Goal: Information Seeking & Learning: Learn about a topic

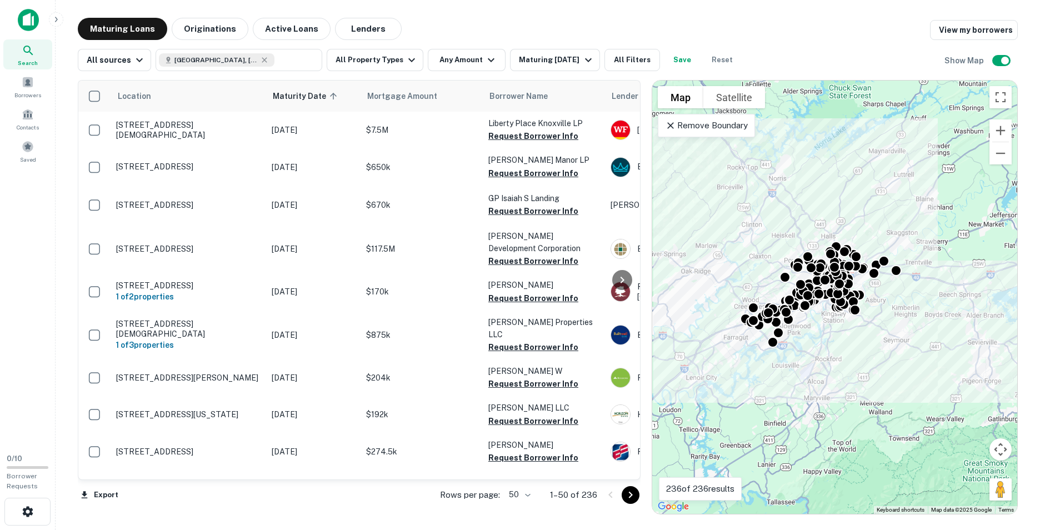
scroll to position [389, 0]
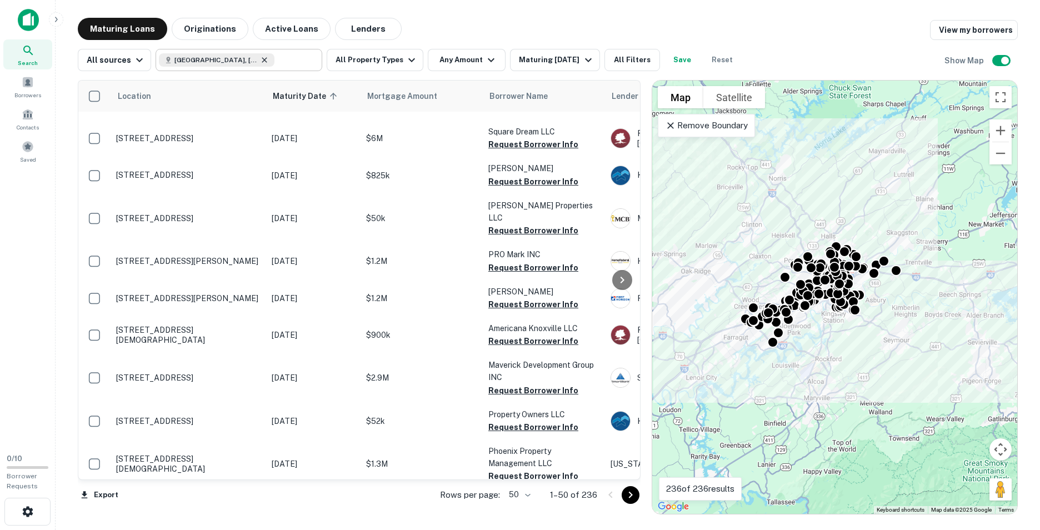
click at [262, 59] on icon at bounding box center [264, 59] width 5 height 5
type input "**********"
click at [303, 56] on button "Clear" at bounding box center [311, 60] width 16 height 16
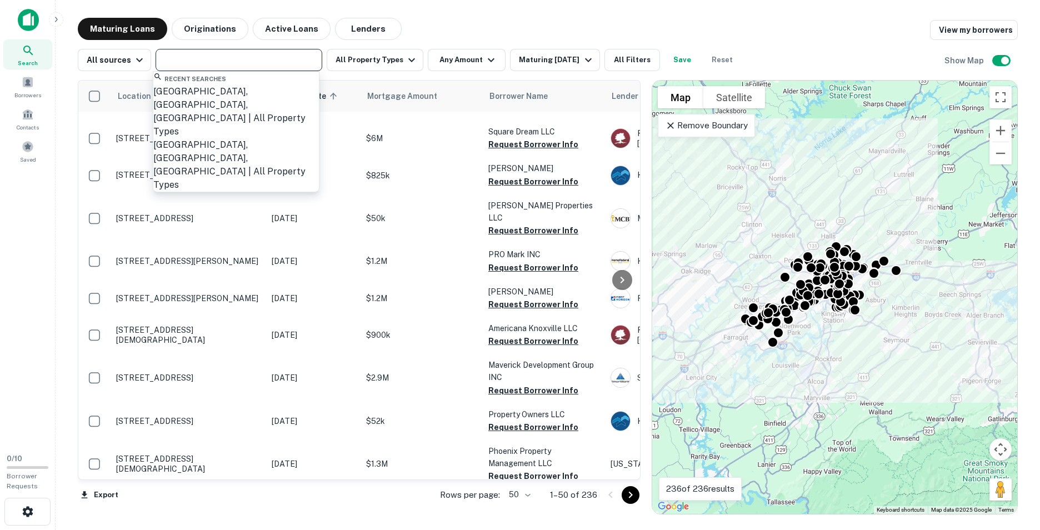
click at [260, 61] on input "text" at bounding box center [238, 60] width 158 height 16
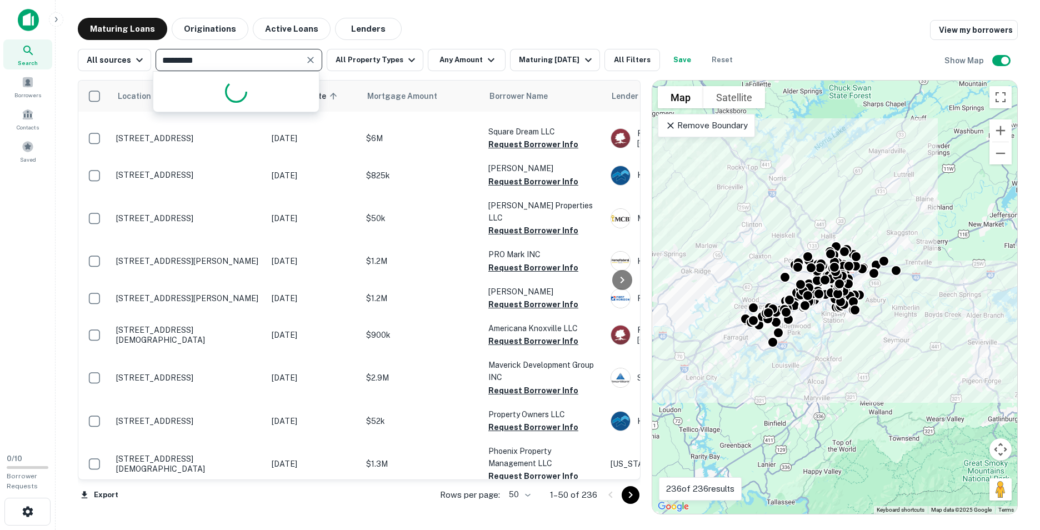
type input "*********"
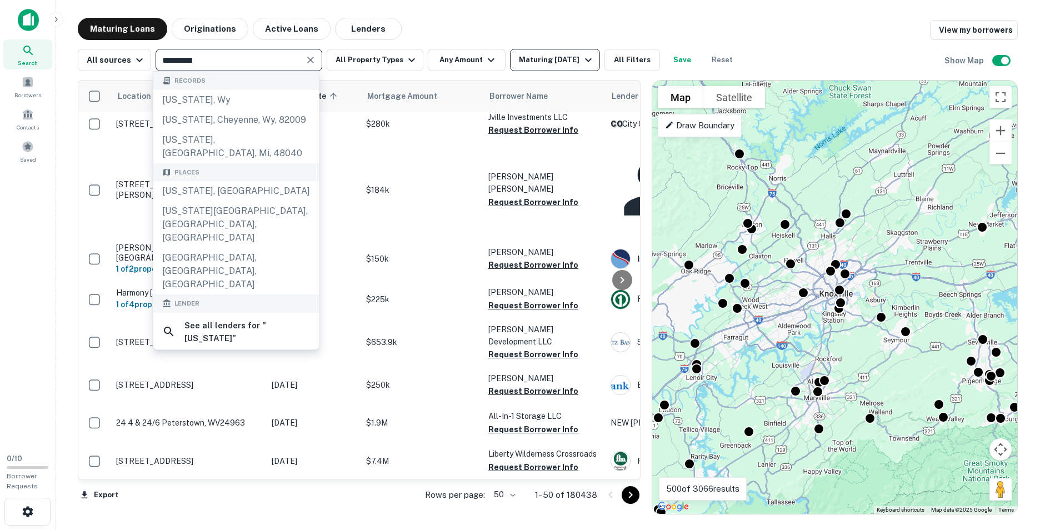
click at [591, 59] on icon "button" at bounding box center [588, 60] width 7 height 4
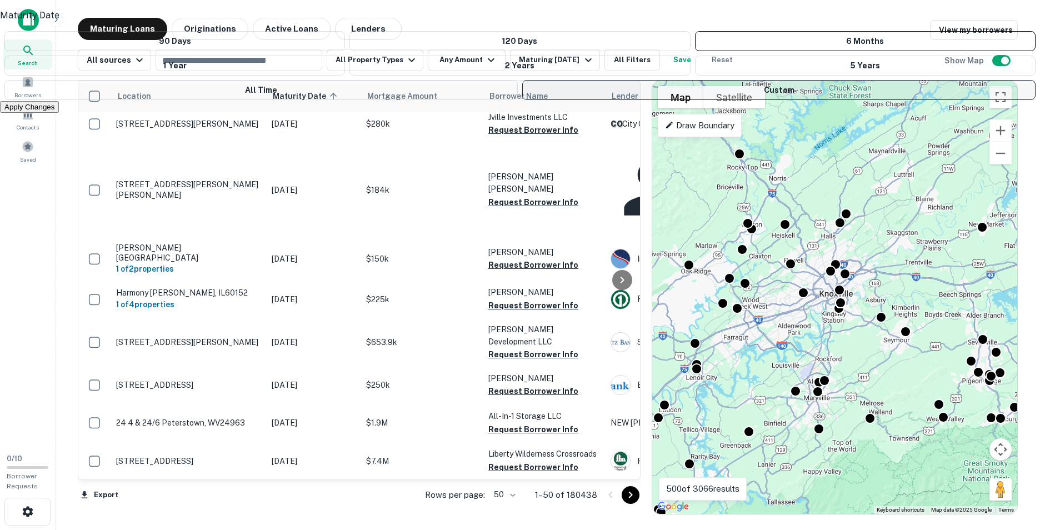
click at [545, 100] on button "Custom" at bounding box center [778, 90] width 513 height 20
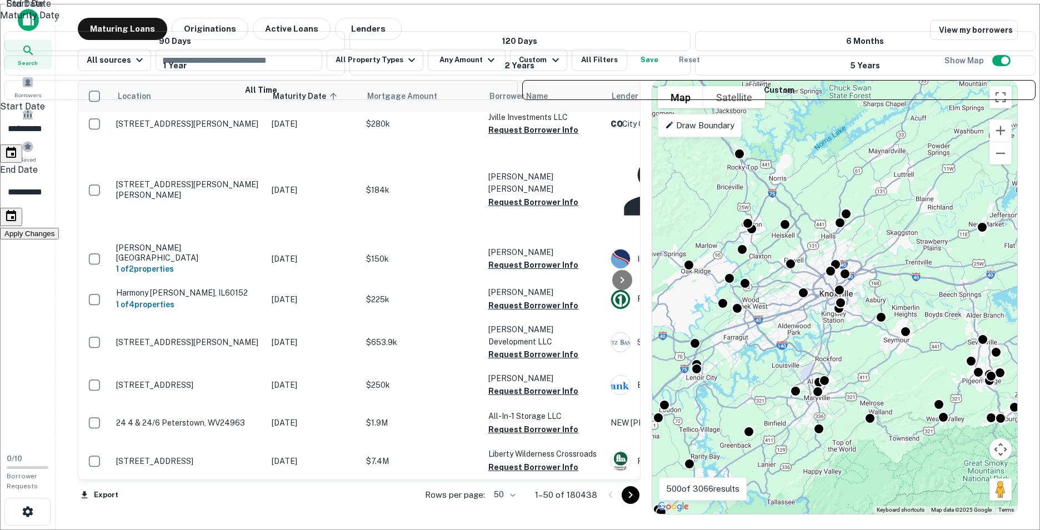
click at [16, 158] on icon "Choose date, selected date is Feb 16, 2025" at bounding box center [11, 152] width 10 height 11
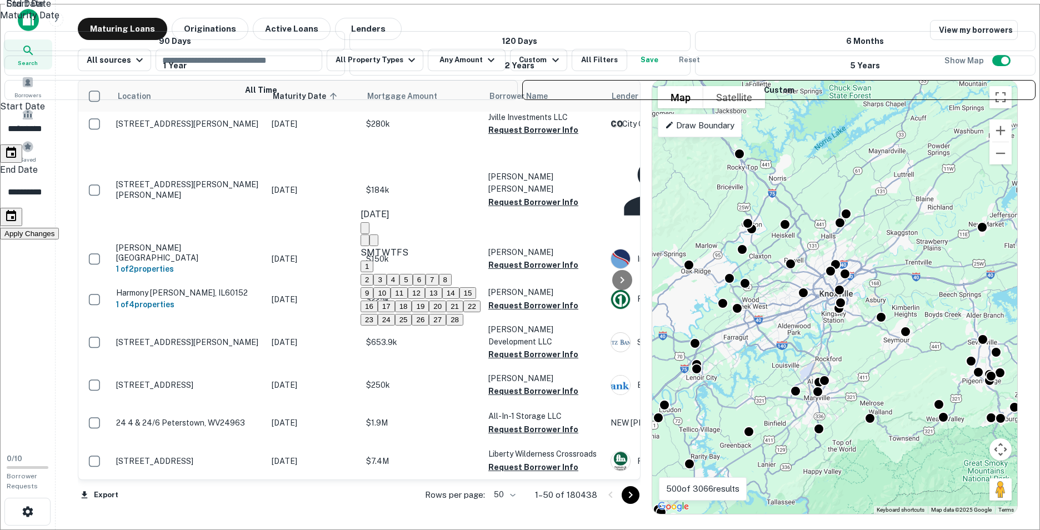
click at [374, 236] on icon "calendar view is open, switch to year view" at bounding box center [372, 237] width 6 height 3
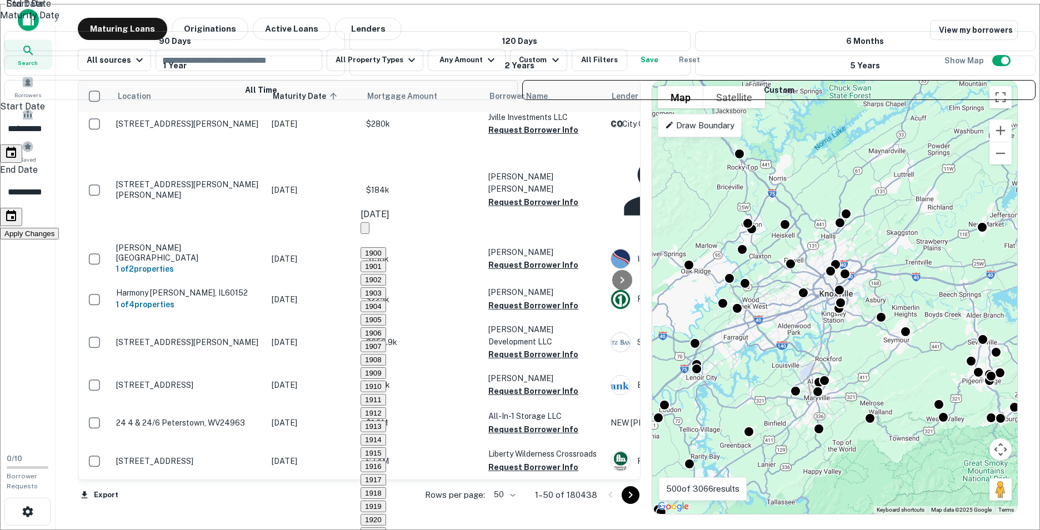
scroll to position [1029, 0]
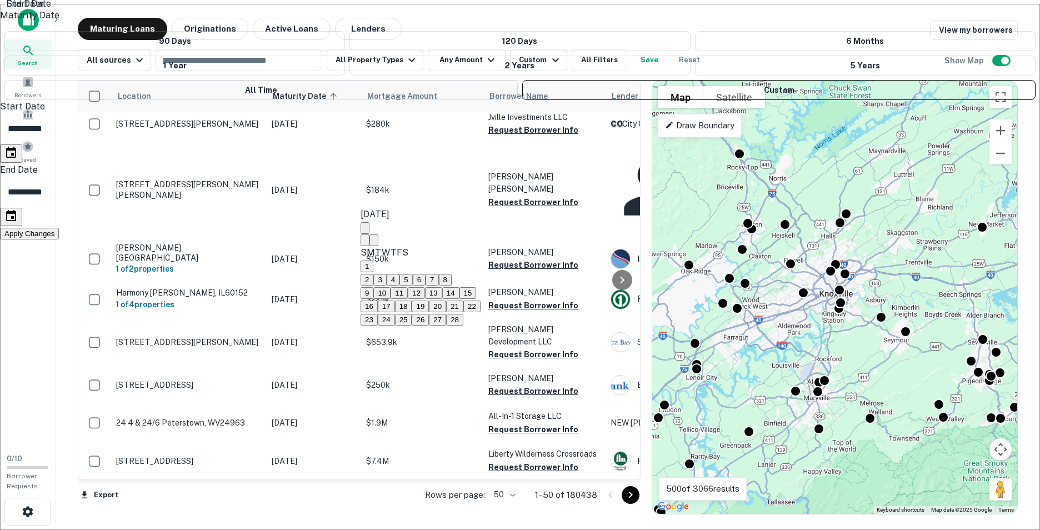
click at [395, 218] on div "February 2025" at bounding box center [420, 221] width 120 height 27
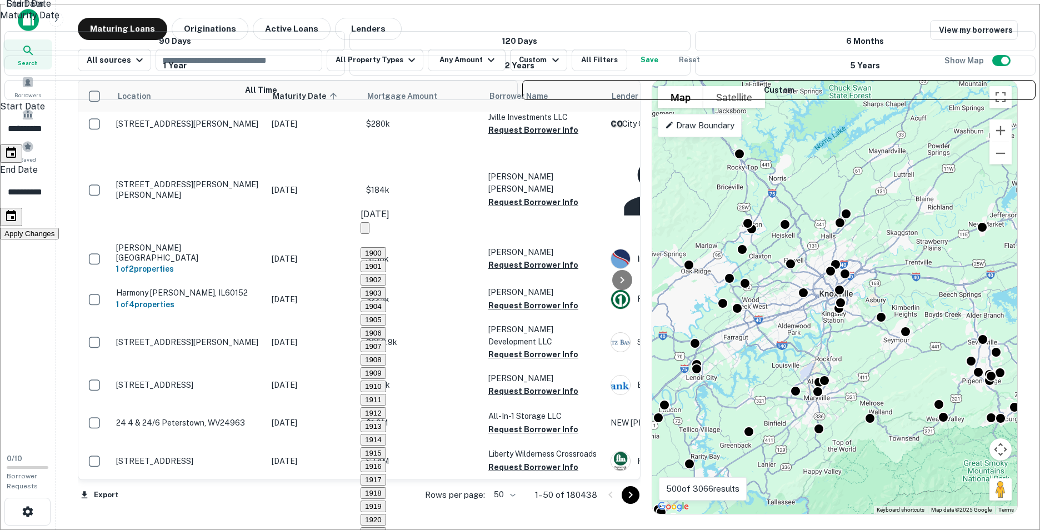
click at [385, 221] on div "February 2025" at bounding box center [374, 214] width 29 height 13
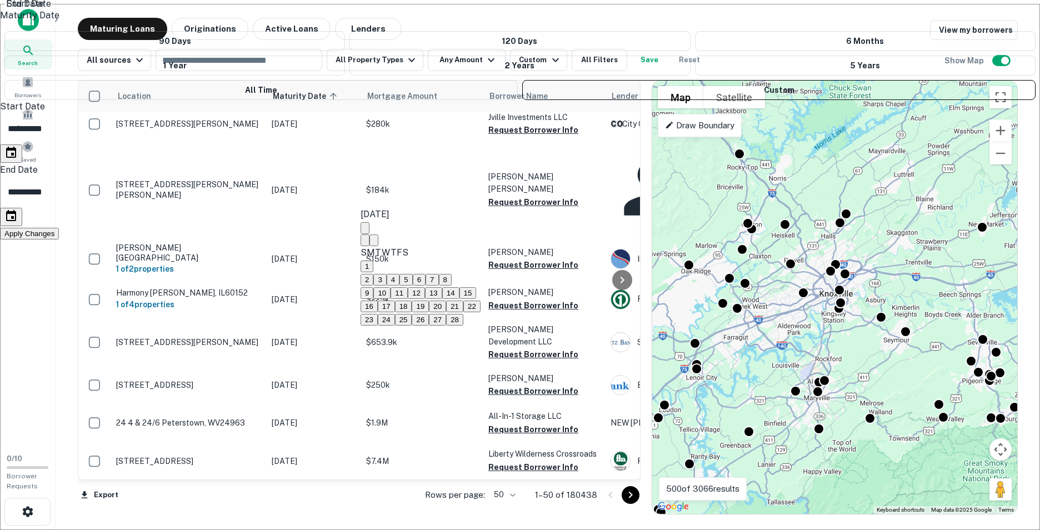
click at [374, 243] on icon "Next month" at bounding box center [374, 243] width 0 height 0
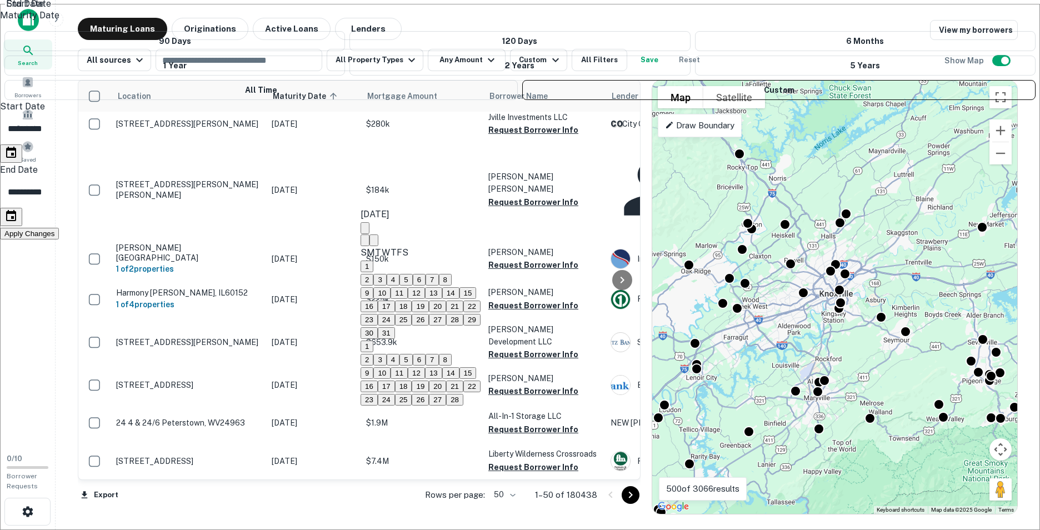
click at [374, 243] on icon "Next month" at bounding box center [374, 243] width 0 height 0
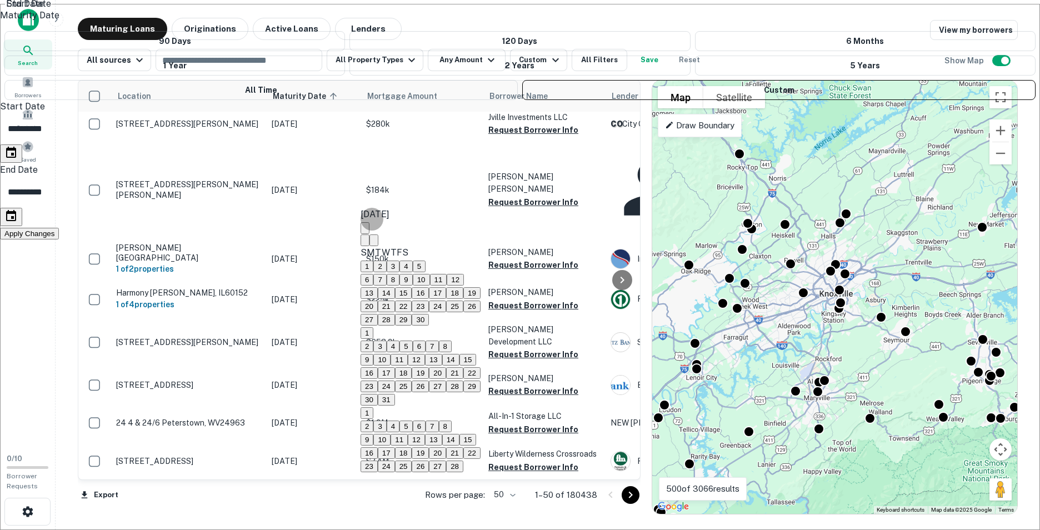
click at [374, 243] on icon "Next month" at bounding box center [374, 243] width 0 height 0
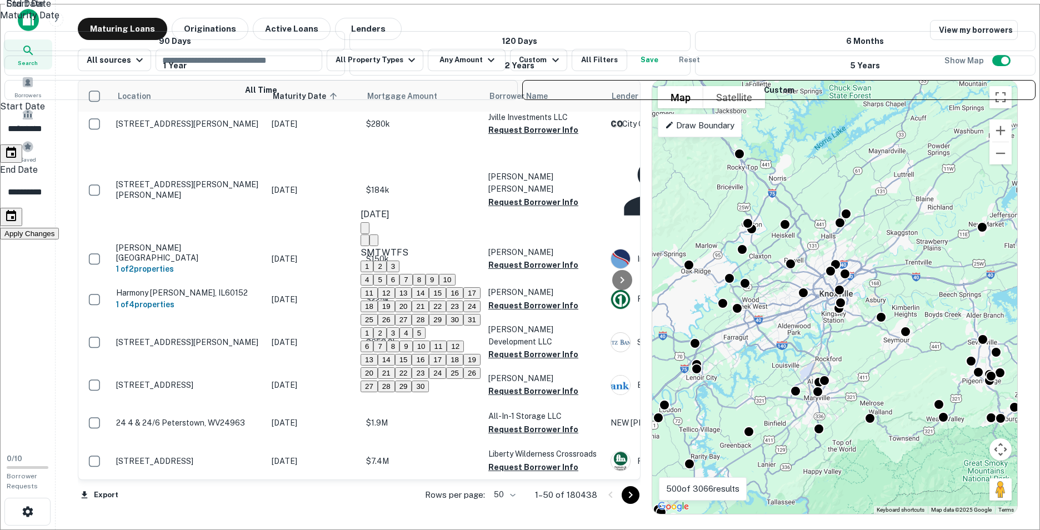
click at [374, 243] on icon "Next month" at bounding box center [374, 243] width 0 height 0
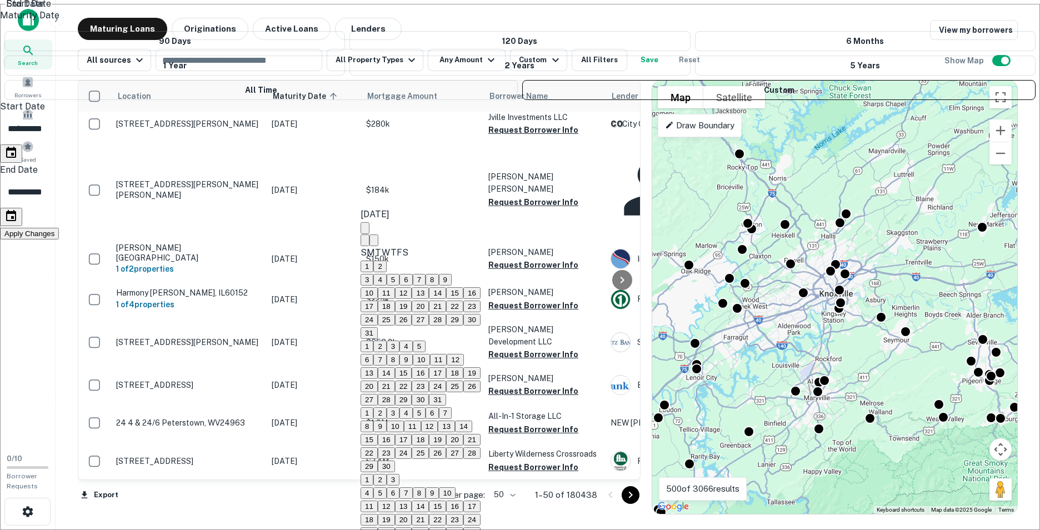
click at [374, 243] on icon "Next month" at bounding box center [374, 243] width 0 height 0
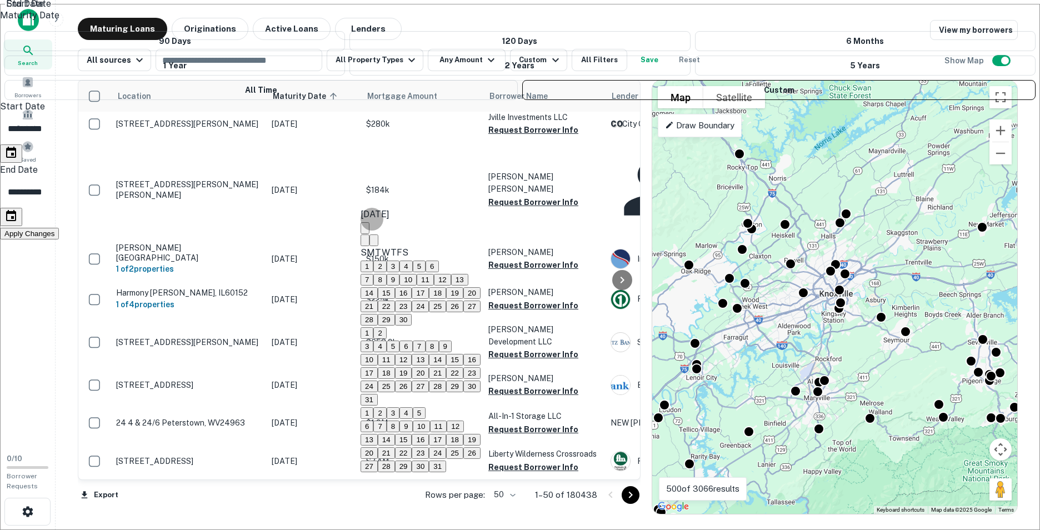
click at [374, 243] on icon "Next month" at bounding box center [374, 243] width 0 height 0
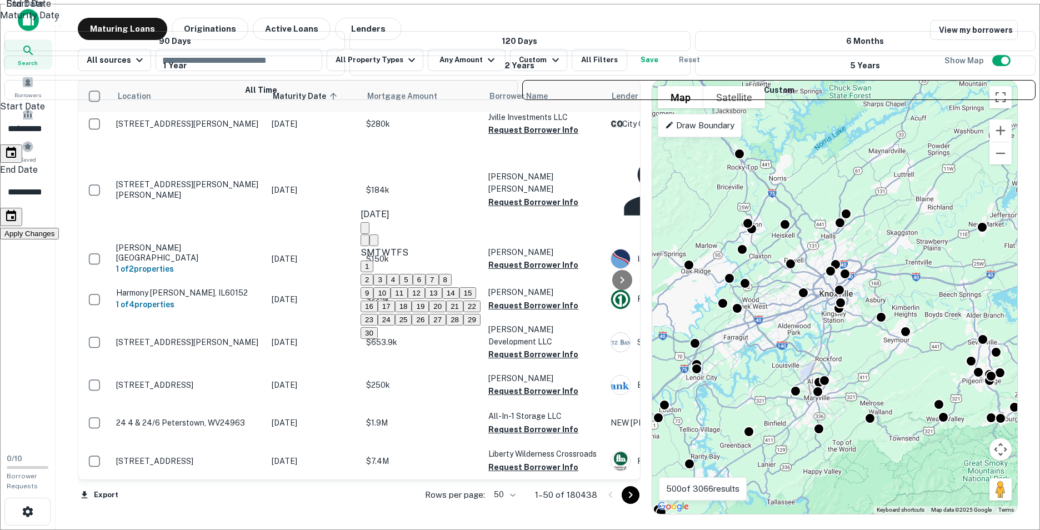
click at [365, 243] on icon "Previous month" at bounding box center [365, 243] width 0 height 0
click at [373, 272] on button "1" at bounding box center [366, 266] width 13 height 12
type input "**********"
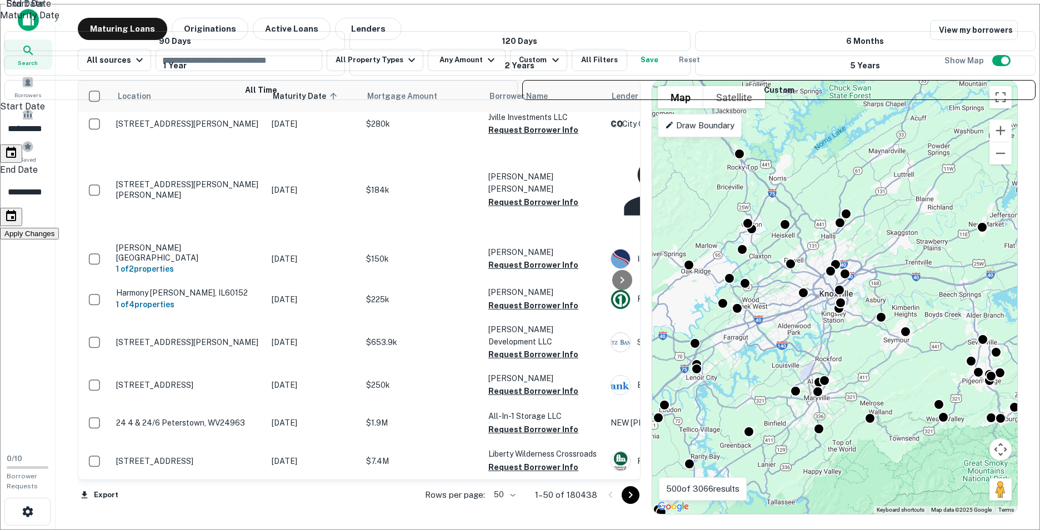
click at [18, 209] on icon "Choose date, selected date is Aug 15, 2025" at bounding box center [10, 215] width 13 height 13
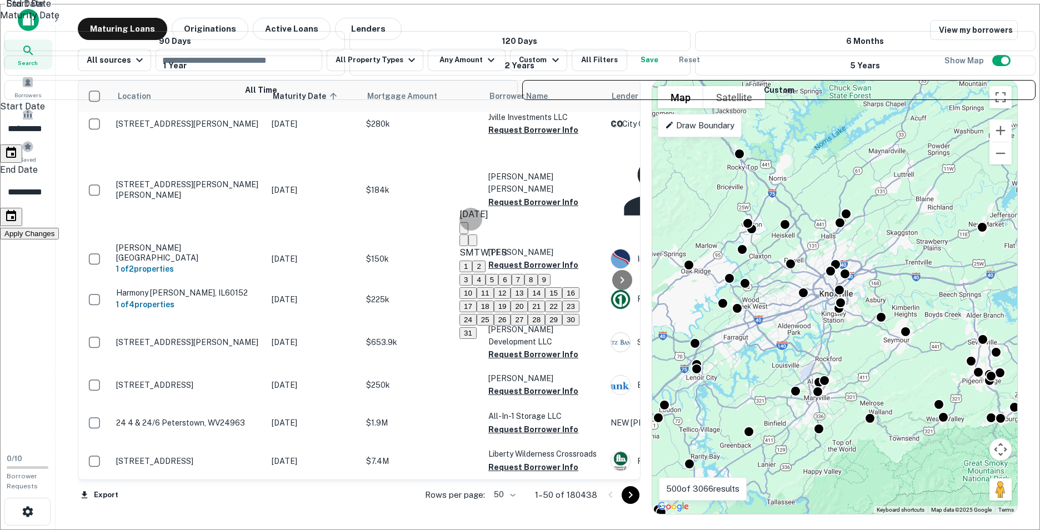
click at [473, 243] on icon "Next month" at bounding box center [473, 243] width 0 height 0
click at [528, 325] on button "31" at bounding box center [518, 320] width 17 height 12
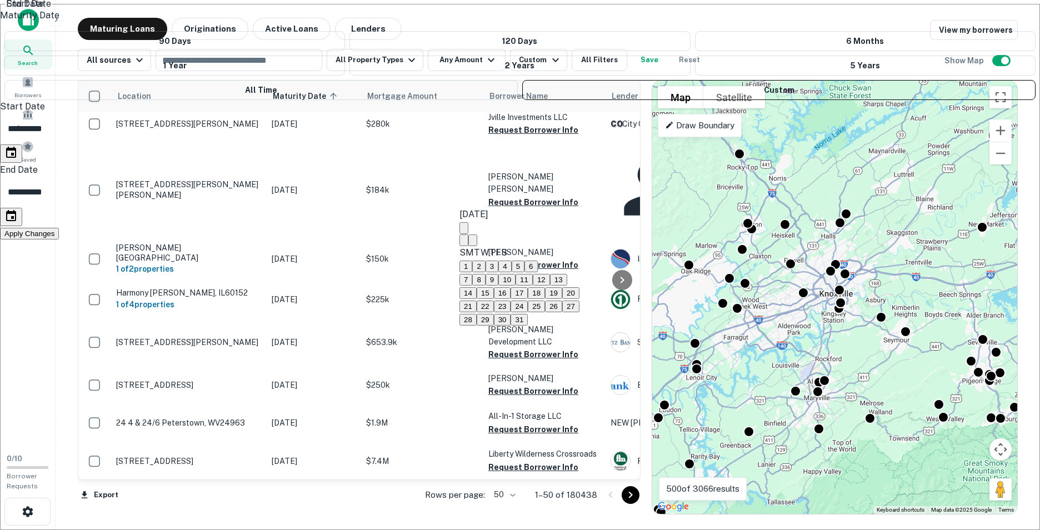
type input "**********"
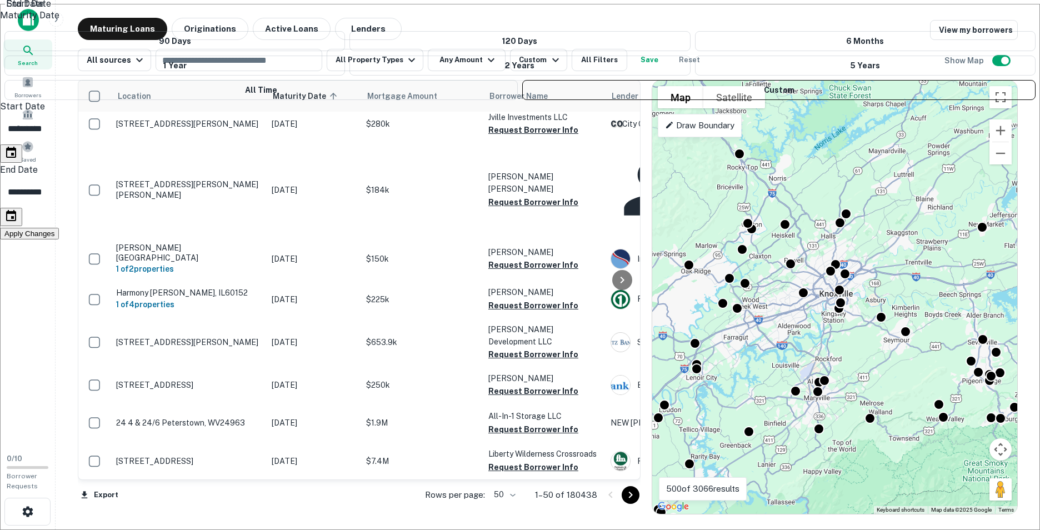
click at [59, 228] on button "Apply Changes" at bounding box center [29, 234] width 59 height 12
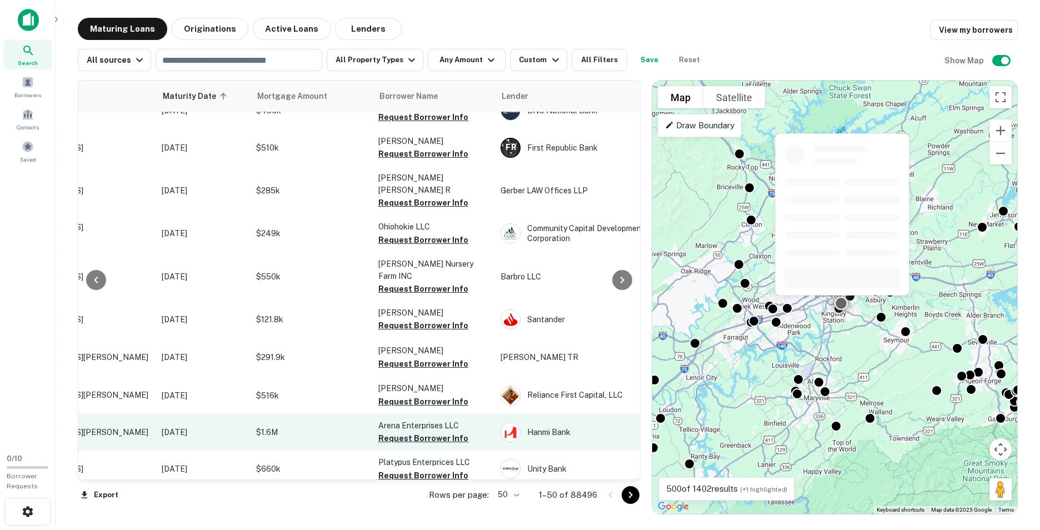
scroll to position [944, 110]
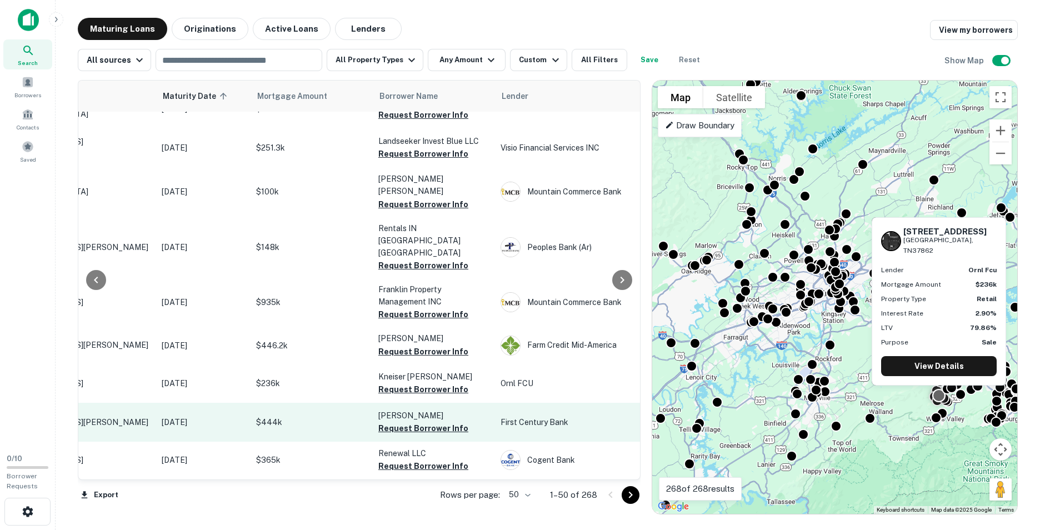
scroll to position [1557, 110]
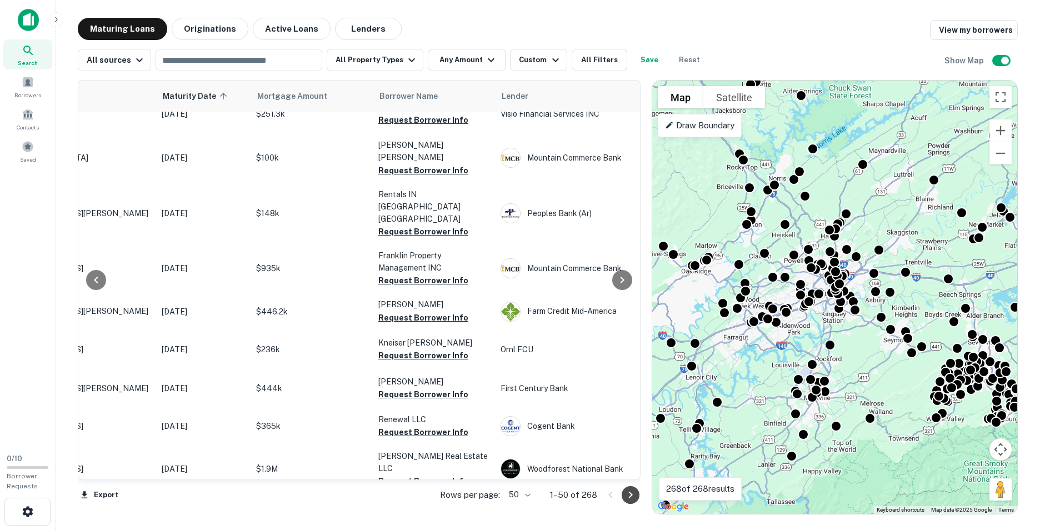
click at [631, 495] on icon "Go to next page" at bounding box center [630, 494] width 13 height 13
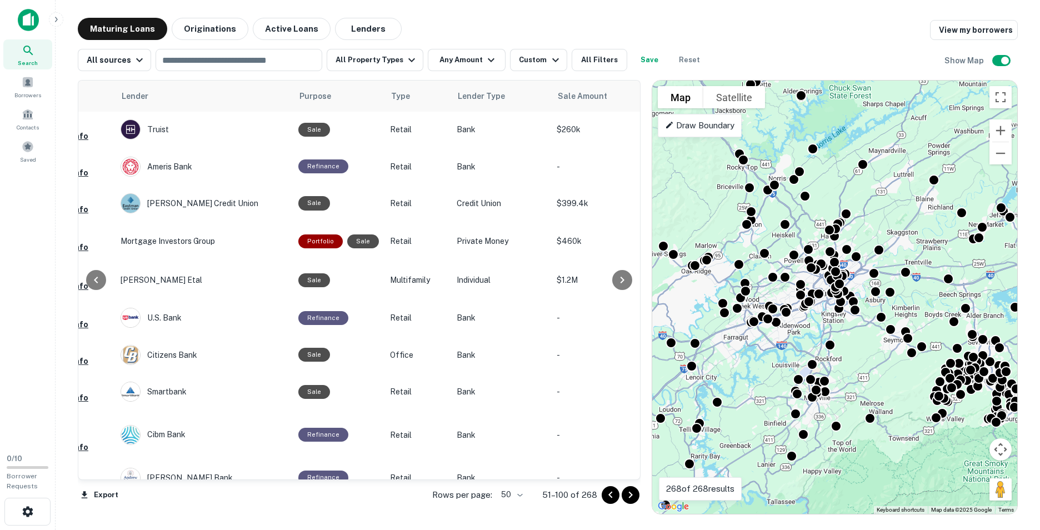
scroll to position [111, 488]
click at [549, 61] on icon "button" at bounding box center [555, 59] width 13 height 13
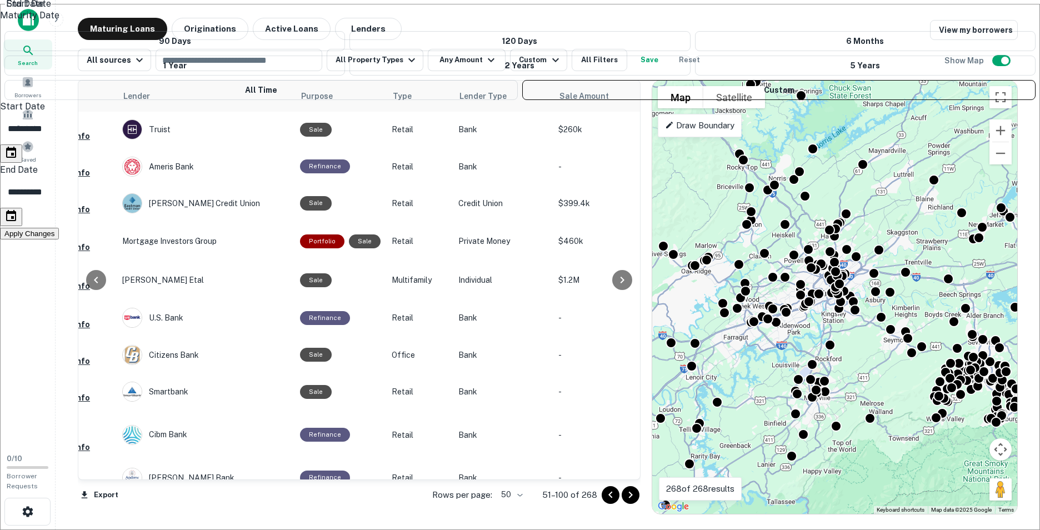
click at [547, 25] on div at bounding box center [520, 265] width 1040 height 530
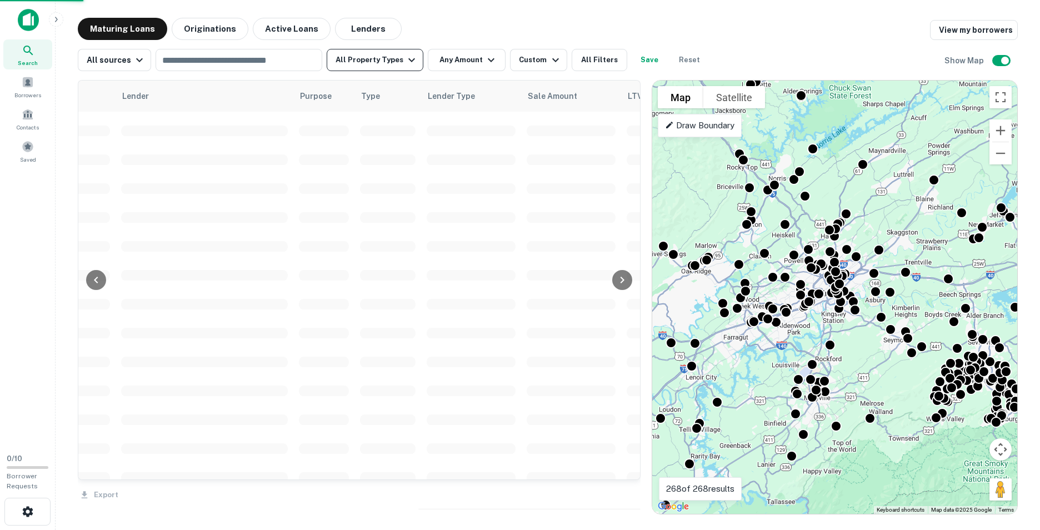
click at [405, 60] on div at bounding box center [520, 265] width 1040 height 530
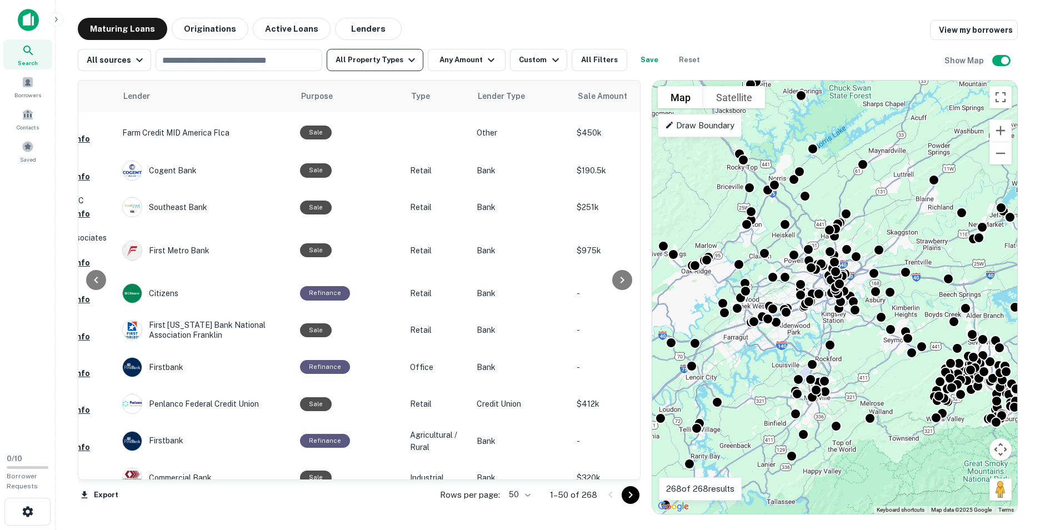
click at [393, 54] on button "All Property Types" at bounding box center [375, 60] width 97 height 22
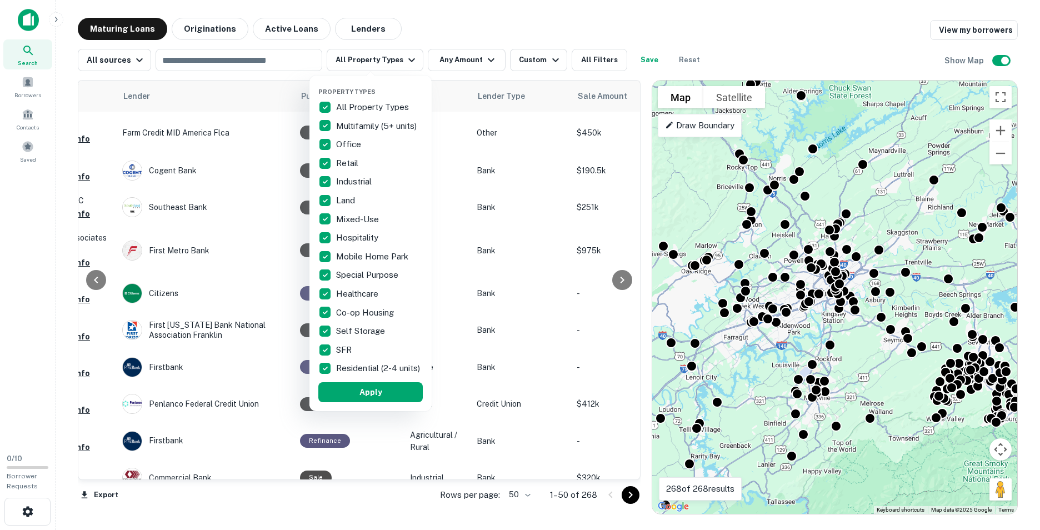
click at [451, 36] on div at bounding box center [520, 265] width 1040 height 530
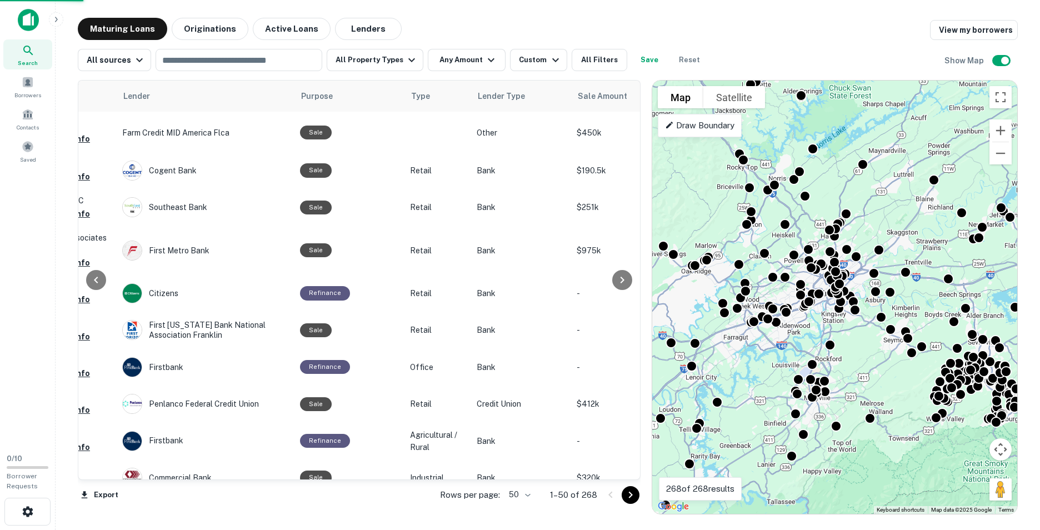
click at [604, 56] on div "Property Types All Property Types Multifamily (5+ units) Office Retail Industri…" at bounding box center [520, 265] width 1040 height 530
click at [604, 63] on button "All Filters" at bounding box center [599, 60] width 56 height 22
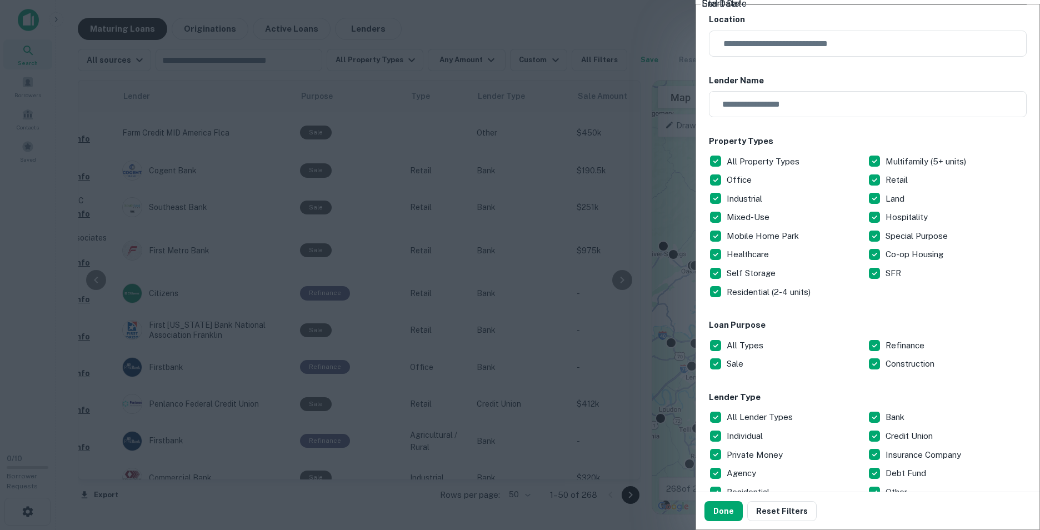
scroll to position [111, 0]
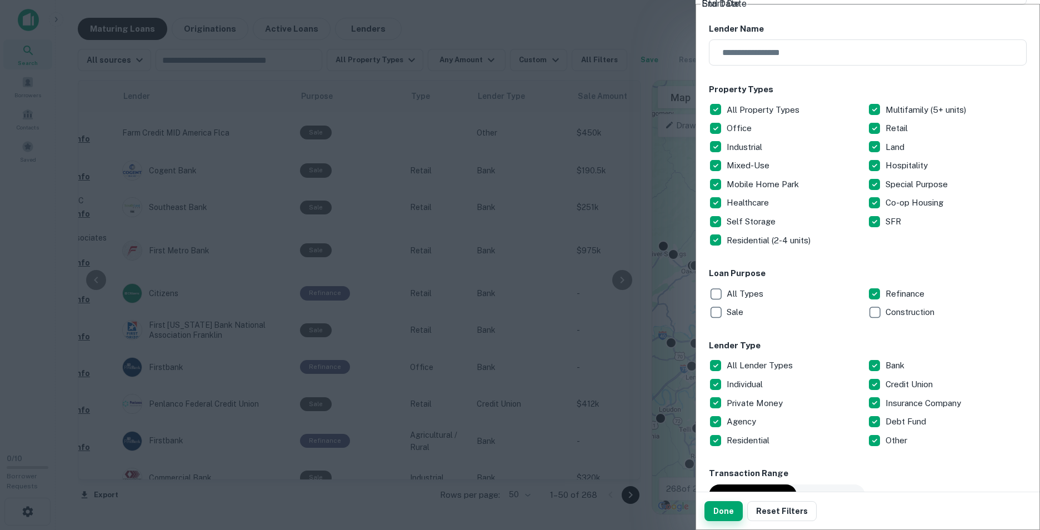
click at [724, 514] on button "Done" at bounding box center [723, 511] width 38 height 20
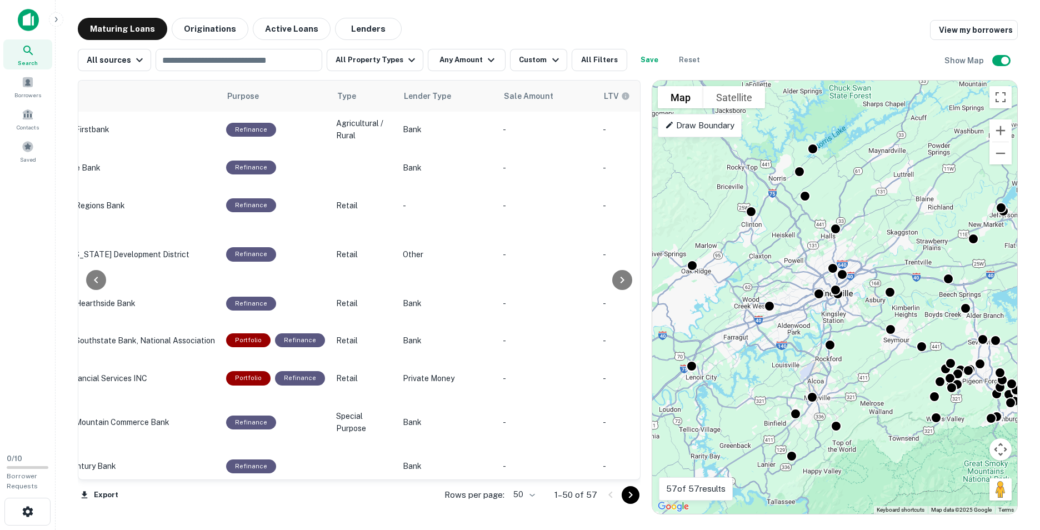
scroll to position [111, 564]
click at [549, 62] on icon "button" at bounding box center [555, 59] width 13 height 13
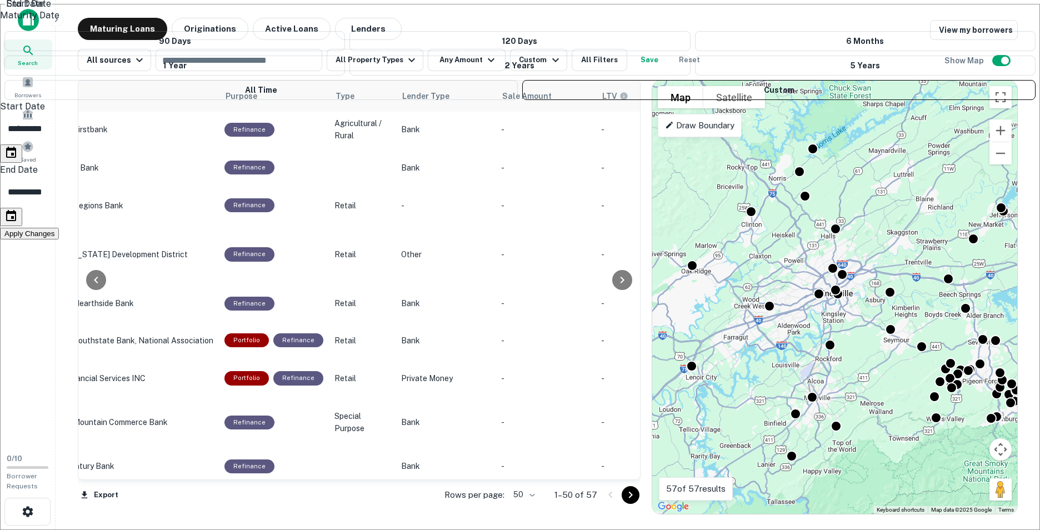
click at [565, 26] on div at bounding box center [520, 265] width 1040 height 530
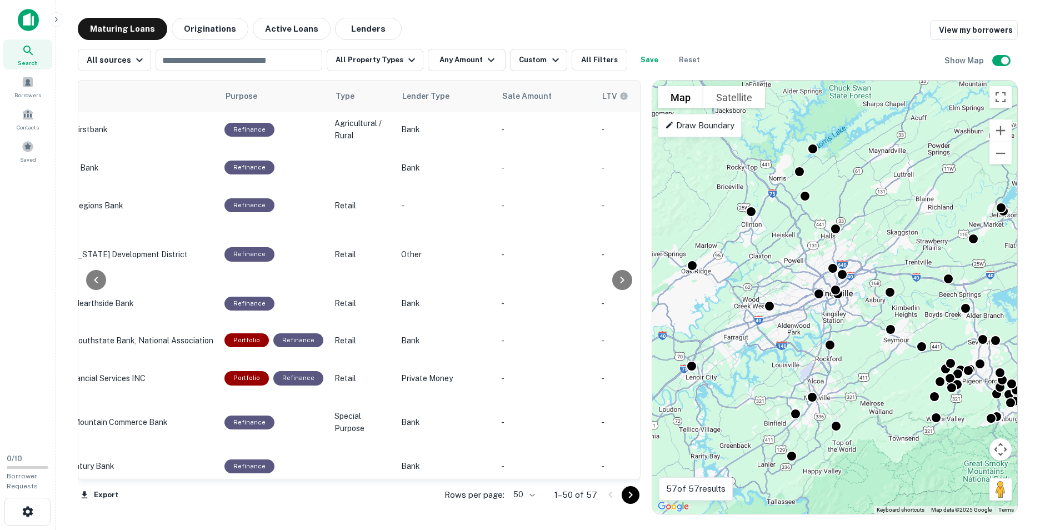
click at [447, 22] on div "Maturing Loans Originations Active Loans Lenders View my borrowers" at bounding box center [548, 29] width 940 height 22
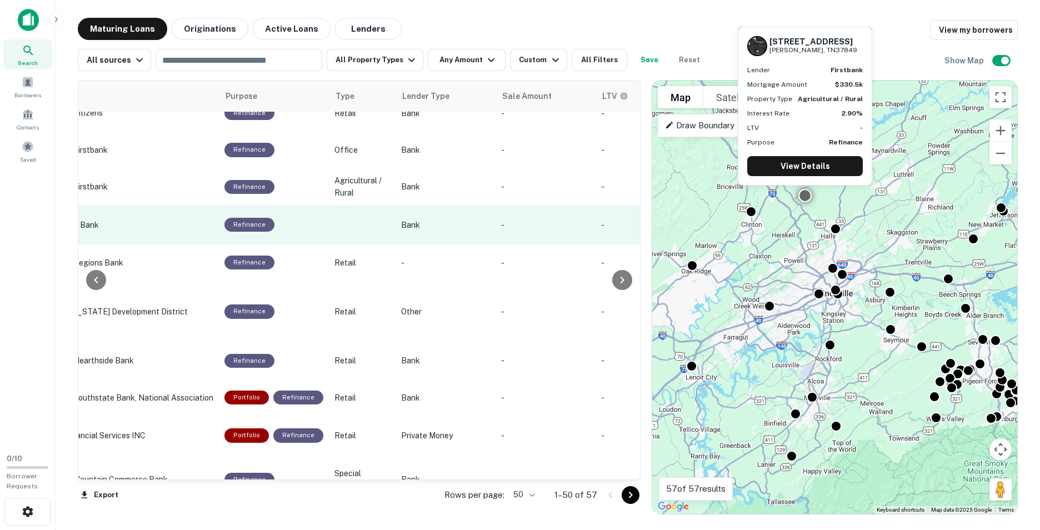
scroll to position [0, 564]
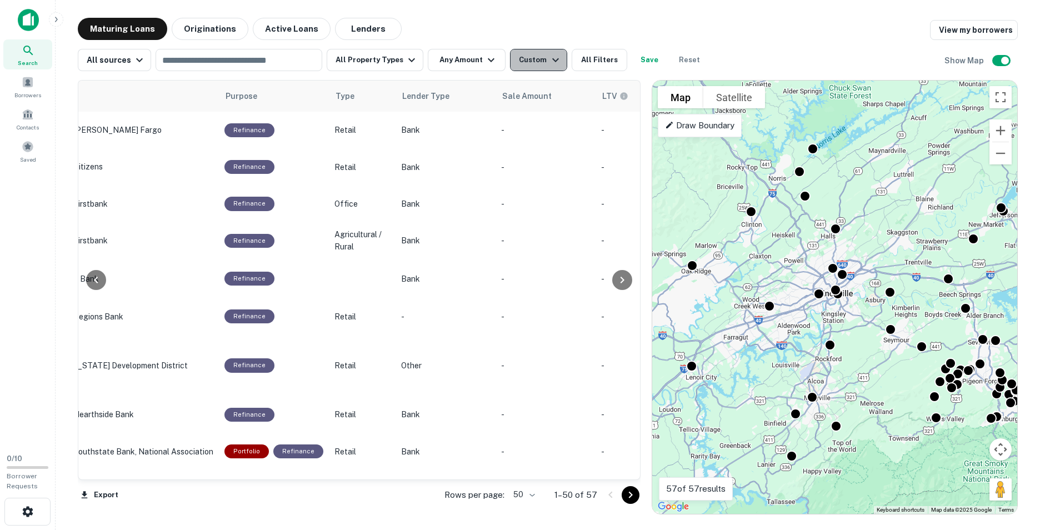
click at [536, 52] on button "Custom" at bounding box center [538, 60] width 57 height 22
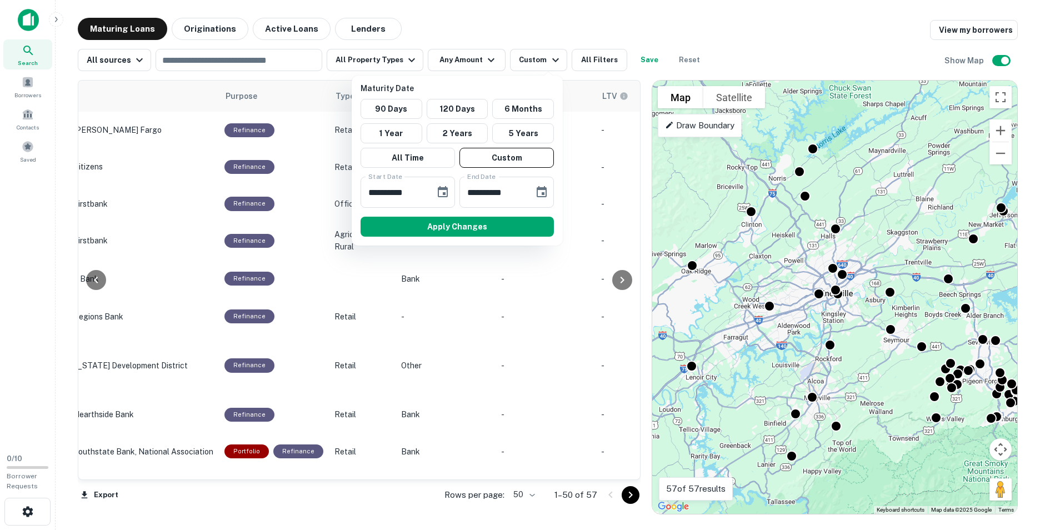
click at [572, 19] on div at bounding box center [520, 265] width 1040 height 530
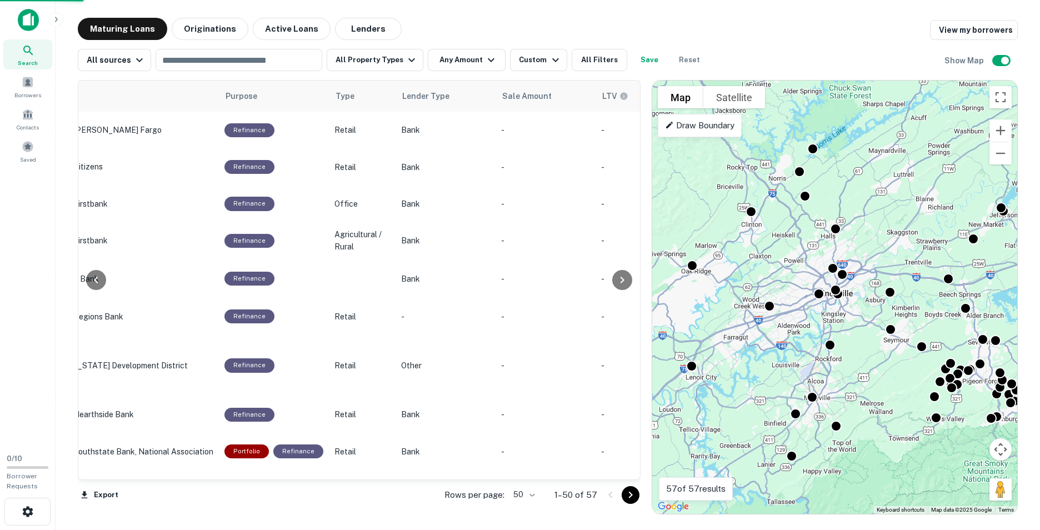
click at [601, 56] on div at bounding box center [520, 265] width 1040 height 530
click at [593, 66] on div "**********" at bounding box center [520, 265] width 1040 height 530
click at [607, 54] on div "**********" at bounding box center [520, 265] width 1040 height 530
drag, startPoint x: 575, startPoint y: 56, endPoint x: 580, endPoint y: 57, distance: 5.6
click at [575, 56] on div "**********" at bounding box center [520, 265] width 1040 height 530
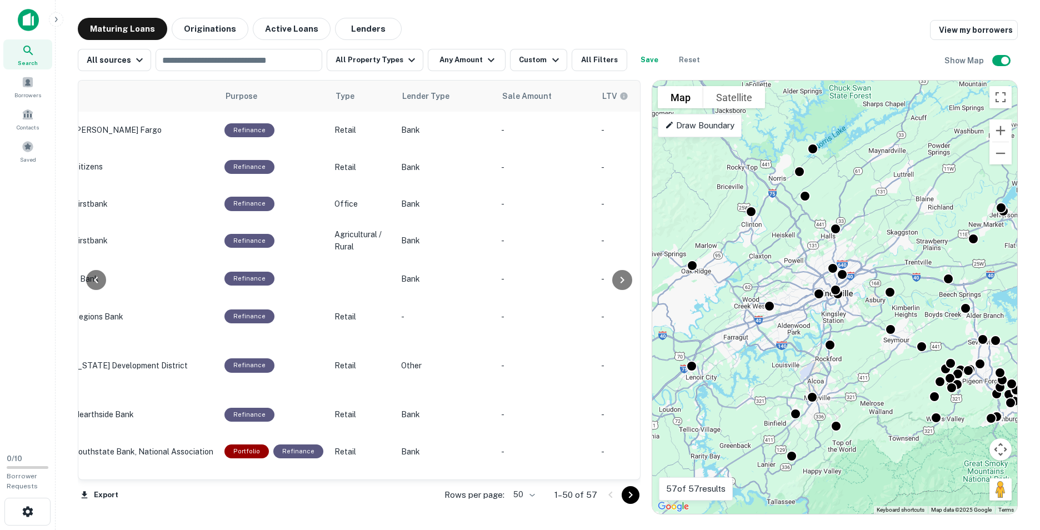
click at [476, 10] on div "**********" at bounding box center [520, 265] width 1040 height 530
click at [538, 62] on div "**********" at bounding box center [520, 265] width 1040 height 530
click at [597, 59] on div "**********" at bounding box center [520, 265] width 1040 height 530
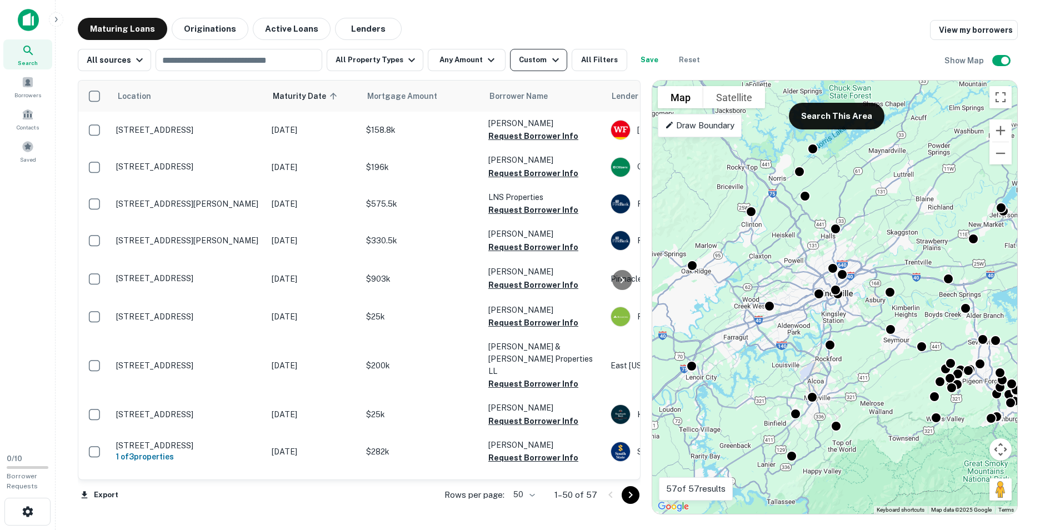
click at [544, 63] on div "Custom" at bounding box center [540, 59] width 43 height 13
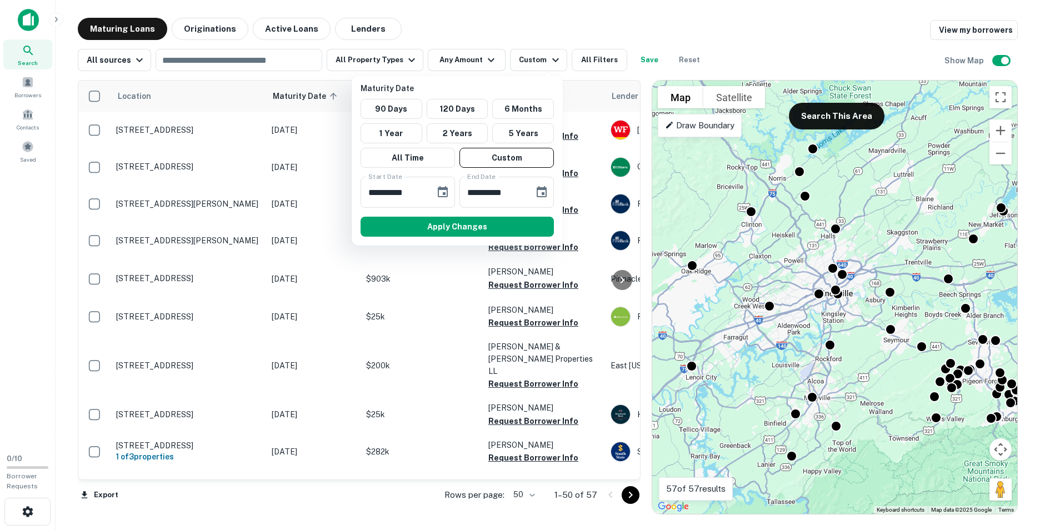
click at [586, 66] on div at bounding box center [520, 265] width 1040 height 530
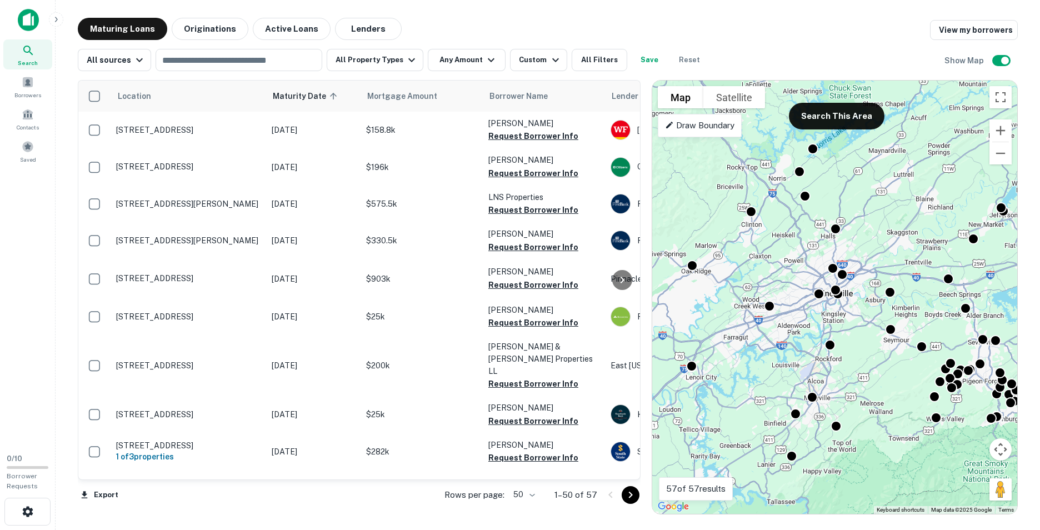
click at [590, 58] on button "All Filters" at bounding box center [599, 60] width 56 height 22
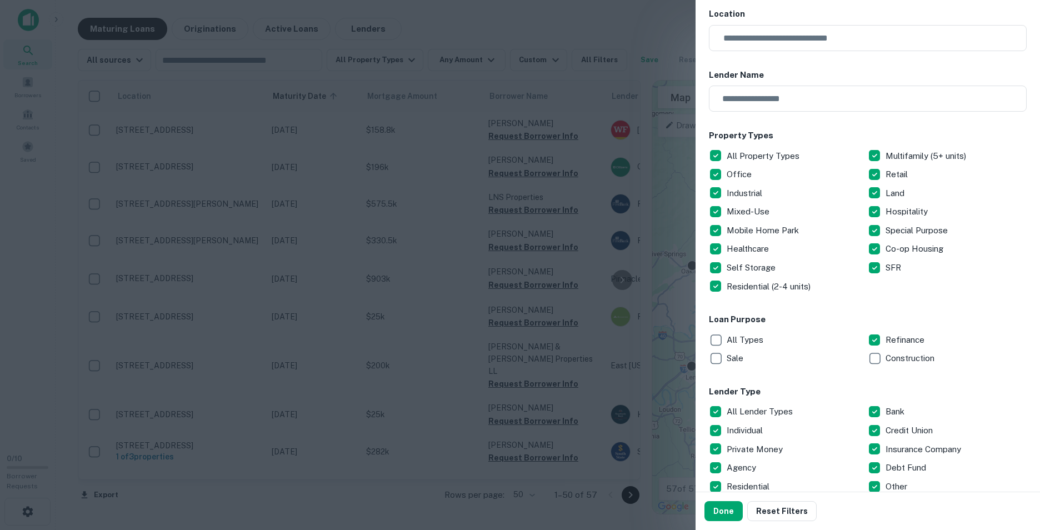
scroll to position [167, 0]
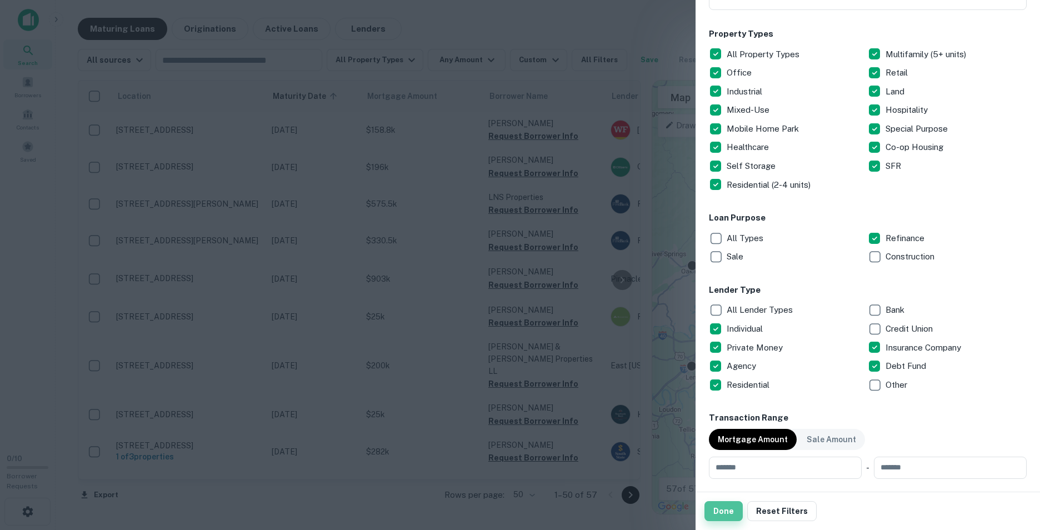
click at [724, 508] on button "Done" at bounding box center [723, 511] width 38 height 20
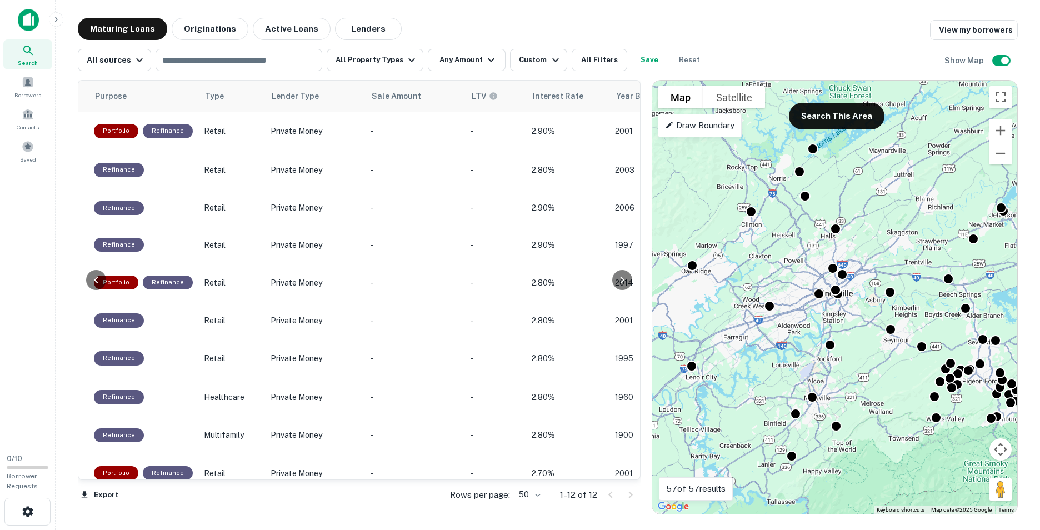
scroll to position [0, 775]
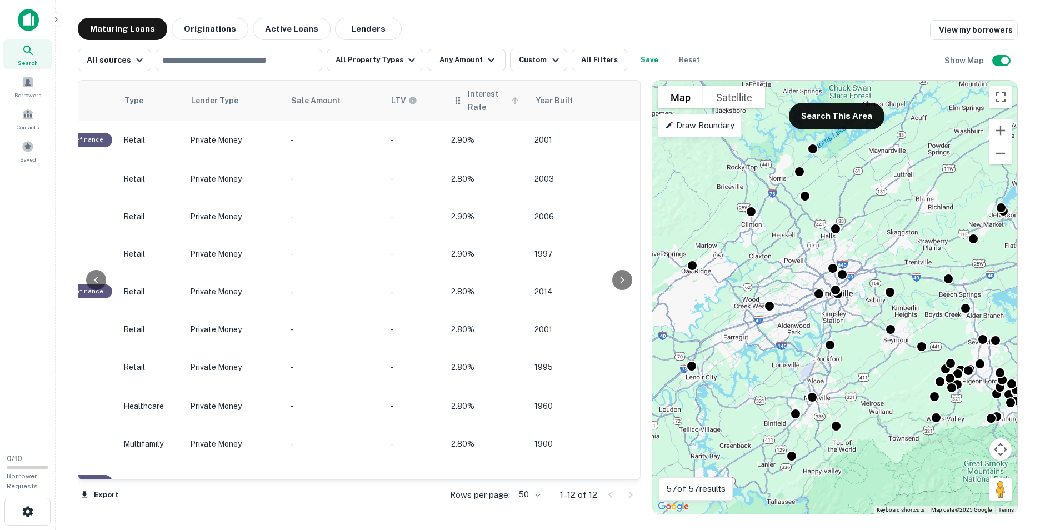
click at [510, 99] on icon at bounding box center [515, 101] width 10 height 10
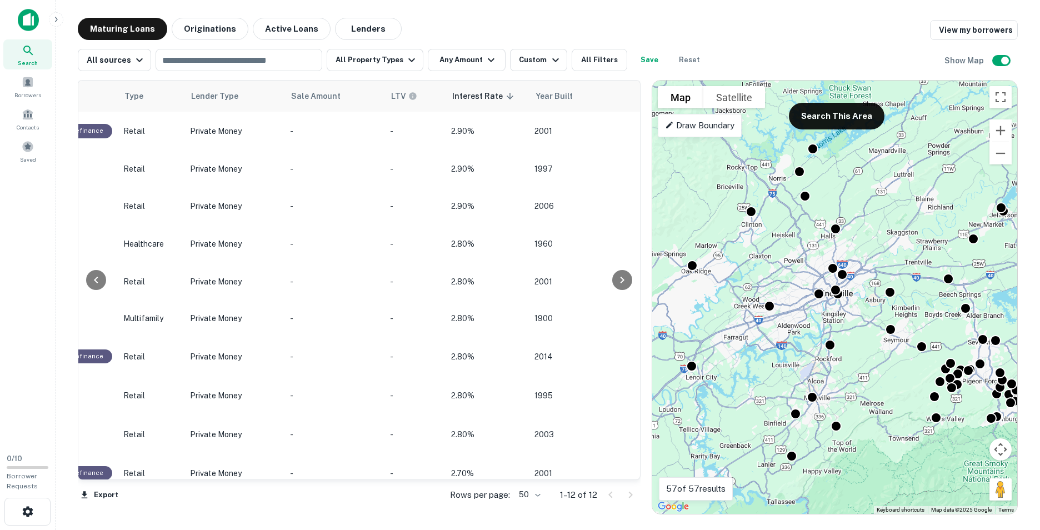
click at [506, 99] on icon at bounding box center [510, 96] width 10 height 10
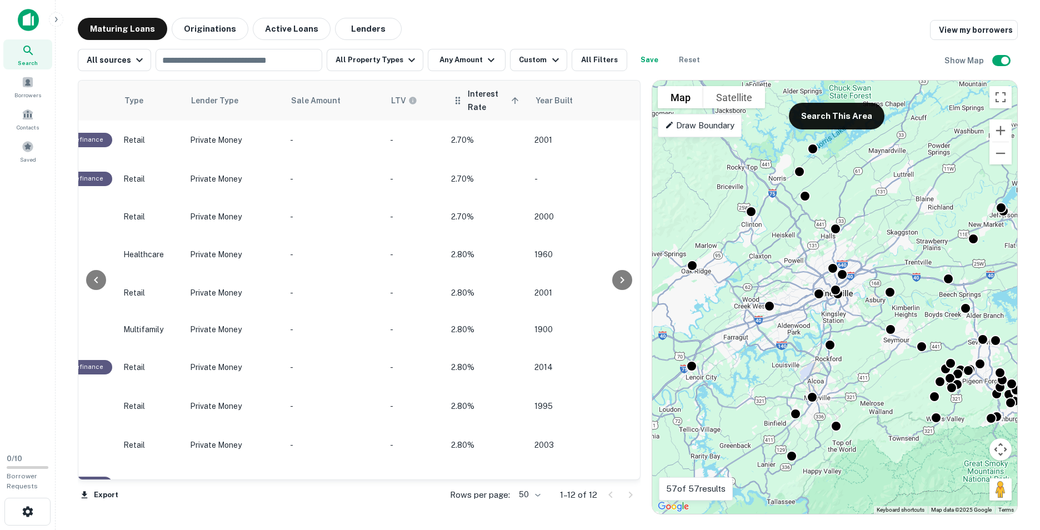
click at [510, 97] on icon at bounding box center [515, 101] width 10 height 10
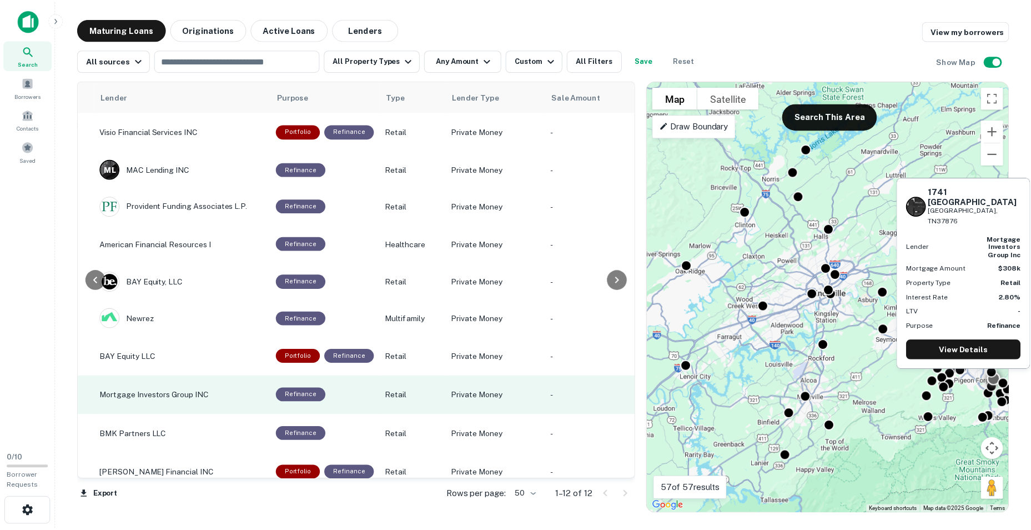
scroll to position [111, 510]
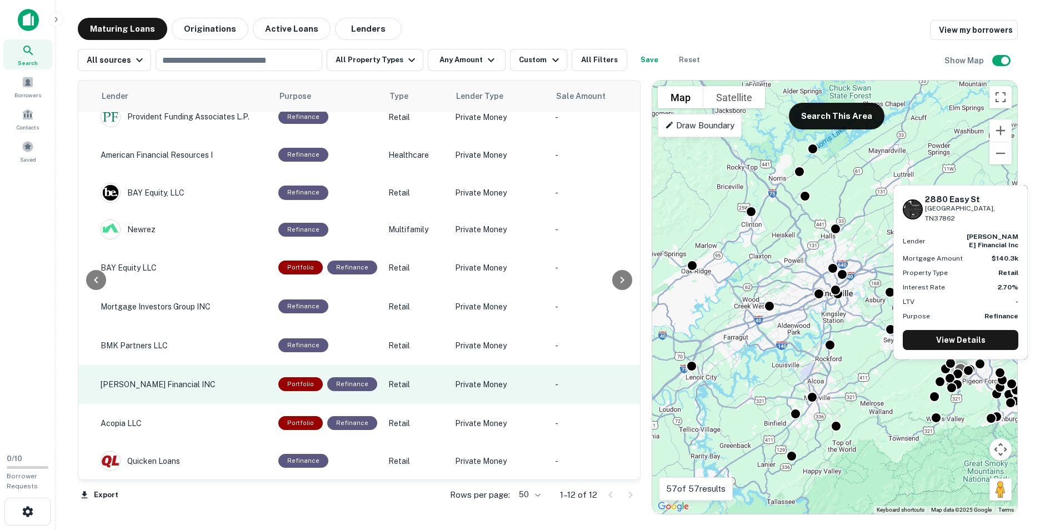
click at [464, 378] on p "Private Money" at bounding box center [499, 384] width 89 height 12
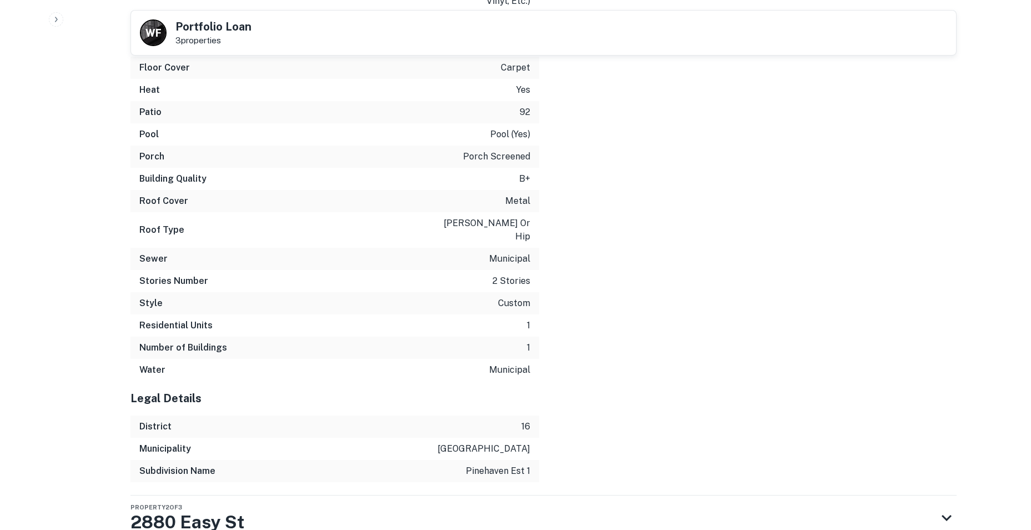
scroll to position [1463, 0]
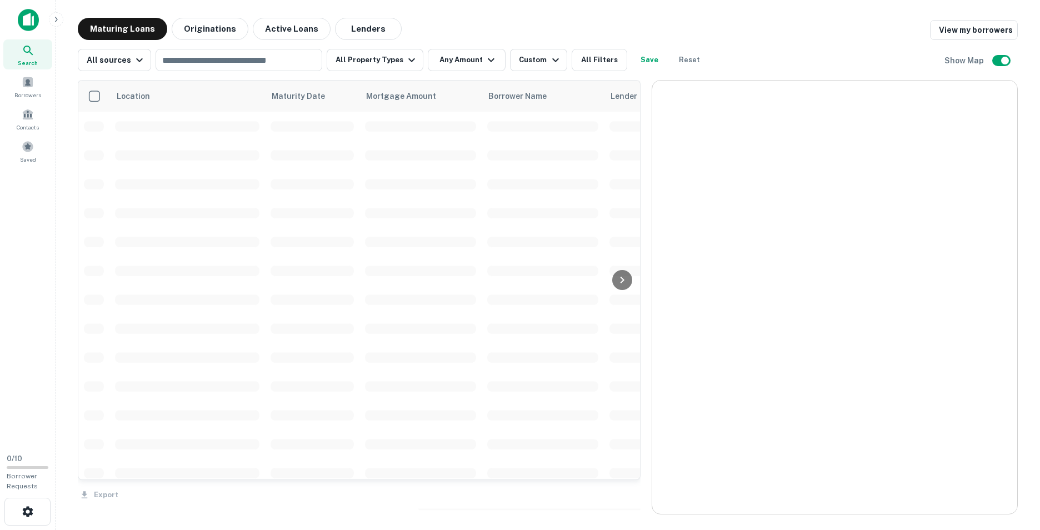
scroll to position [111, 0]
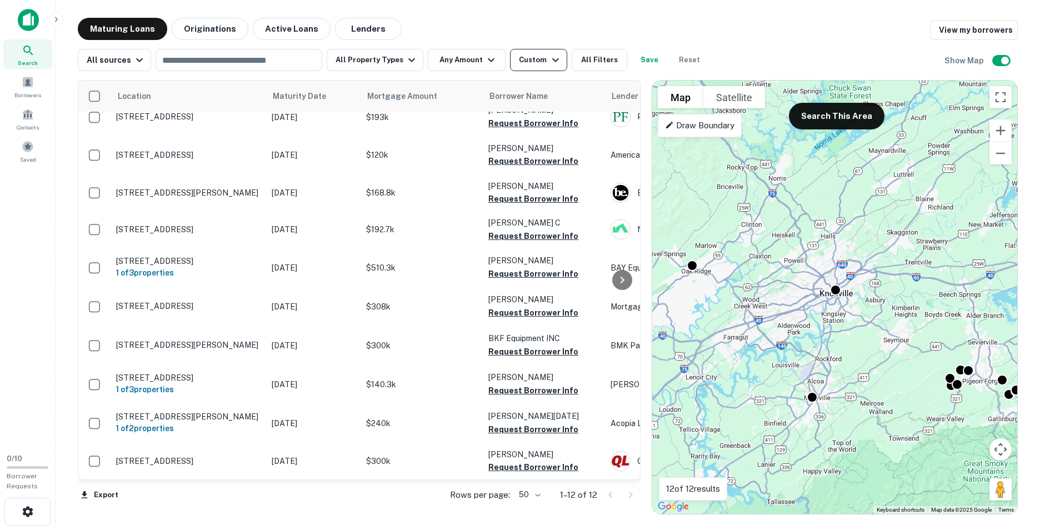
click at [549, 58] on icon "button" at bounding box center [555, 59] width 13 height 13
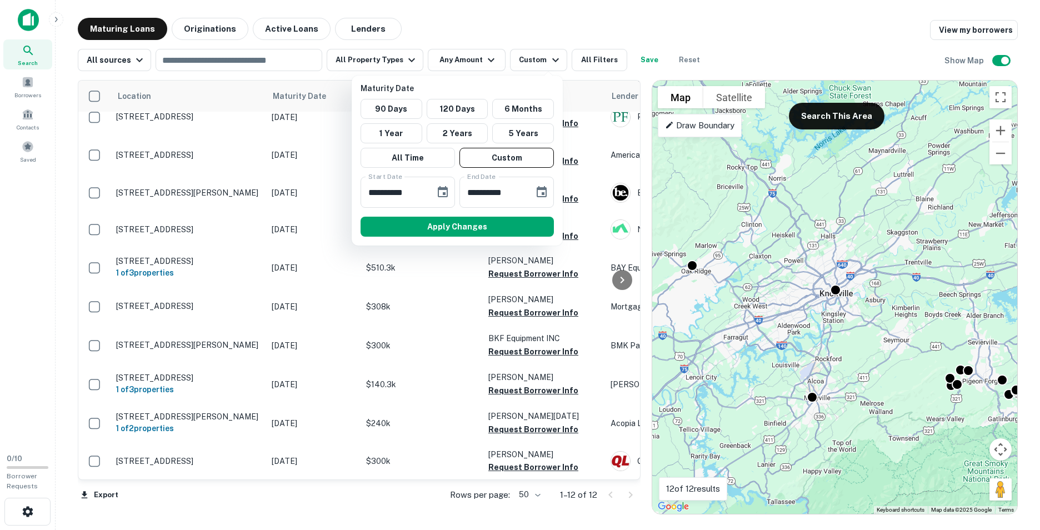
click at [594, 58] on div at bounding box center [520, 265] width 1040 height 530
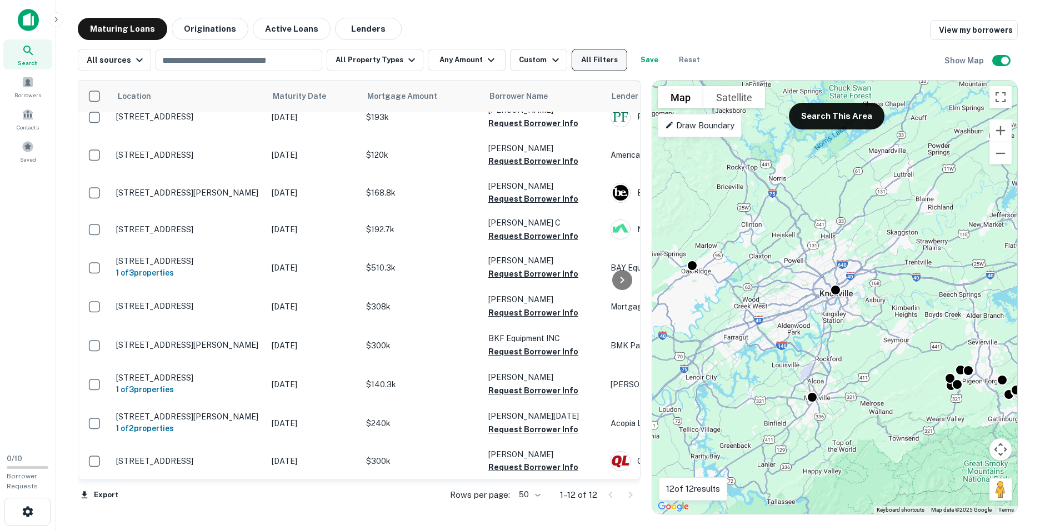
click at [595, 60] on button "All Filters" at bounding box center [599, 60] width 56 height 22
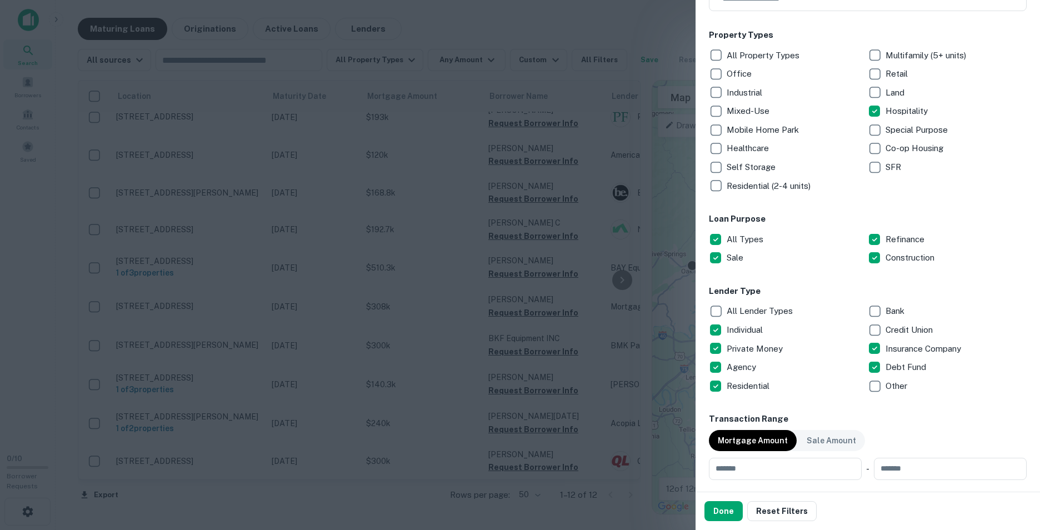
scroll to position [167, 0]
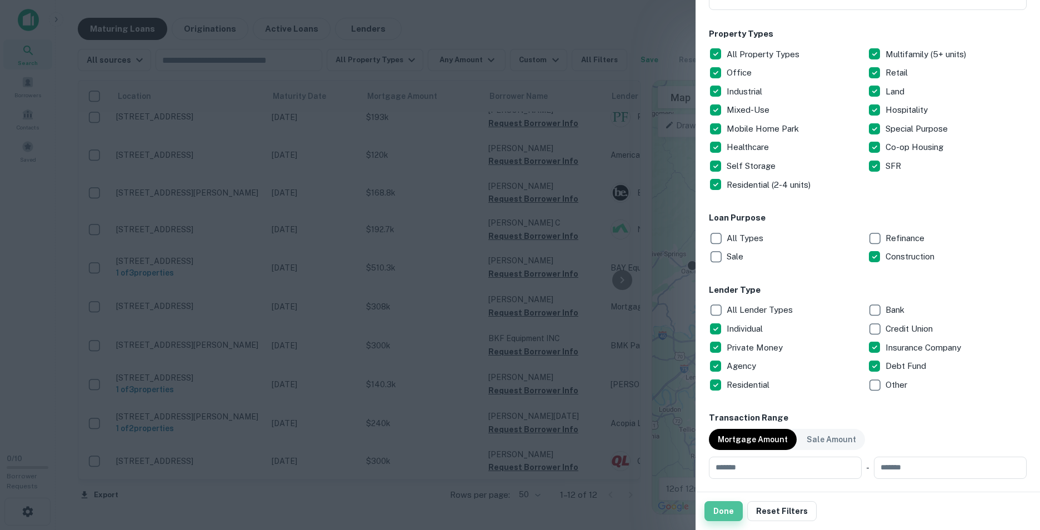
click at [724, 512] on button "Done" at bounding box center [723, 511] width 38 height 20
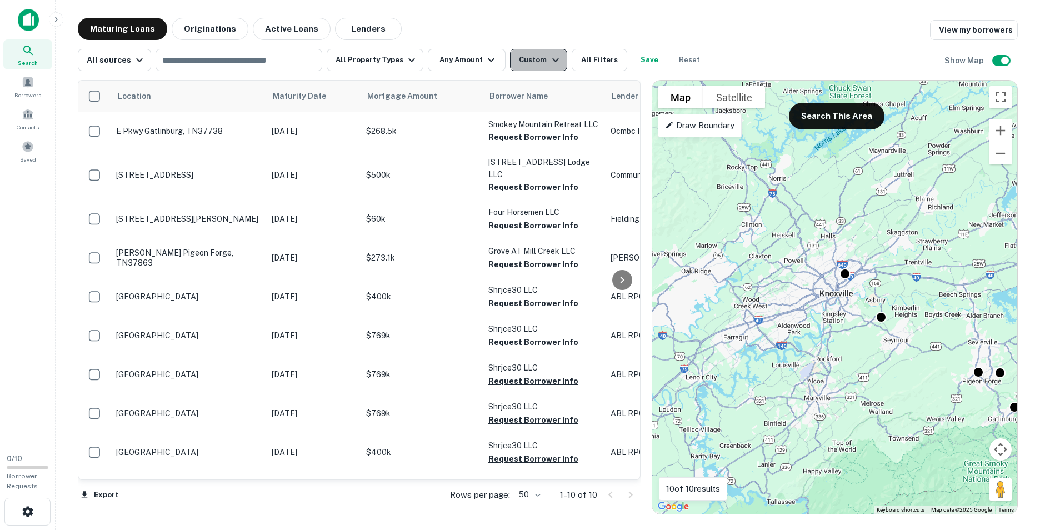
click at [525, 63] on div "Custom" at bounding box center [540, 59] width 43 height 13
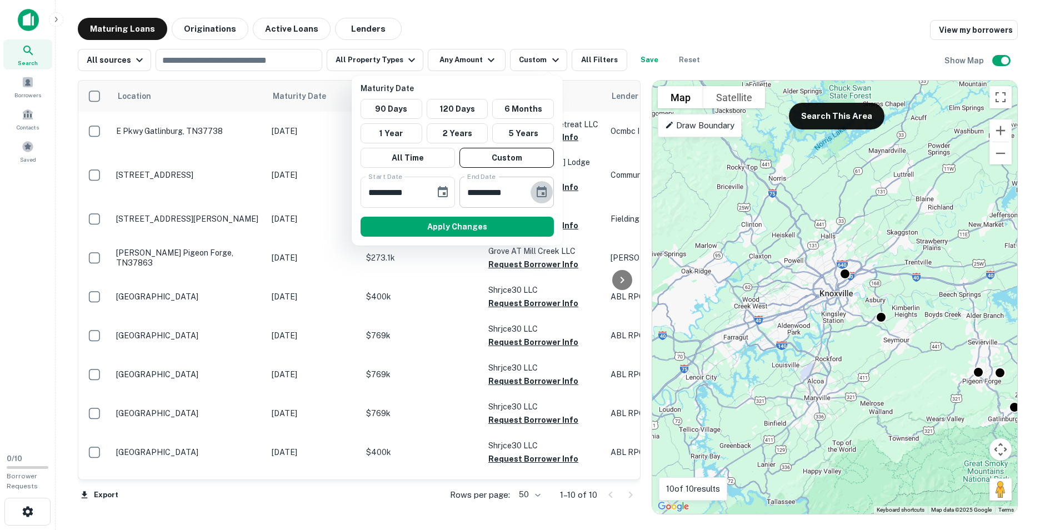
click at [544, 190] on icon "Choose date, selected date is Dec 31, 2025" at bounding box center [541, 191] width 13 height 13
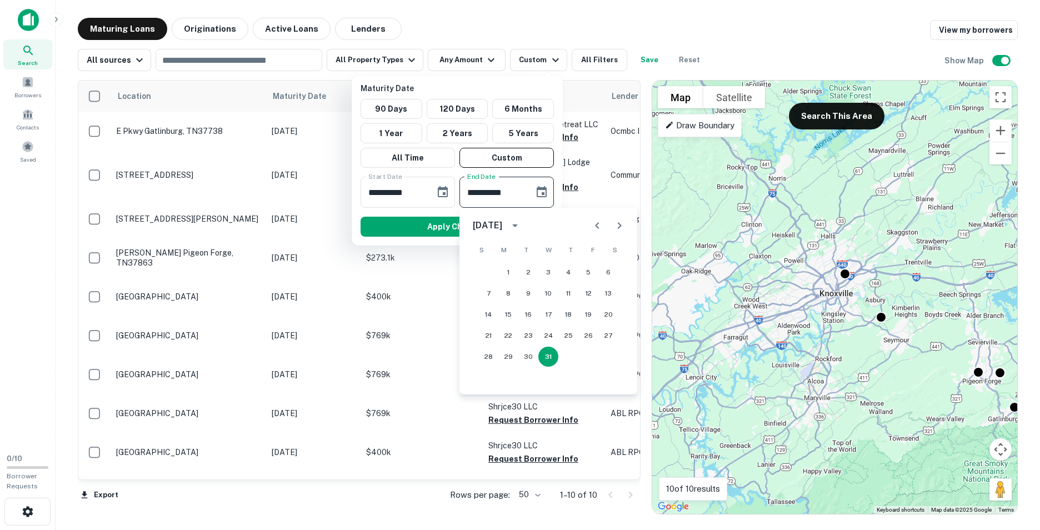
click at [616, 227] on icon "Next month" at bounding box center [619, 225] width 13 height 13
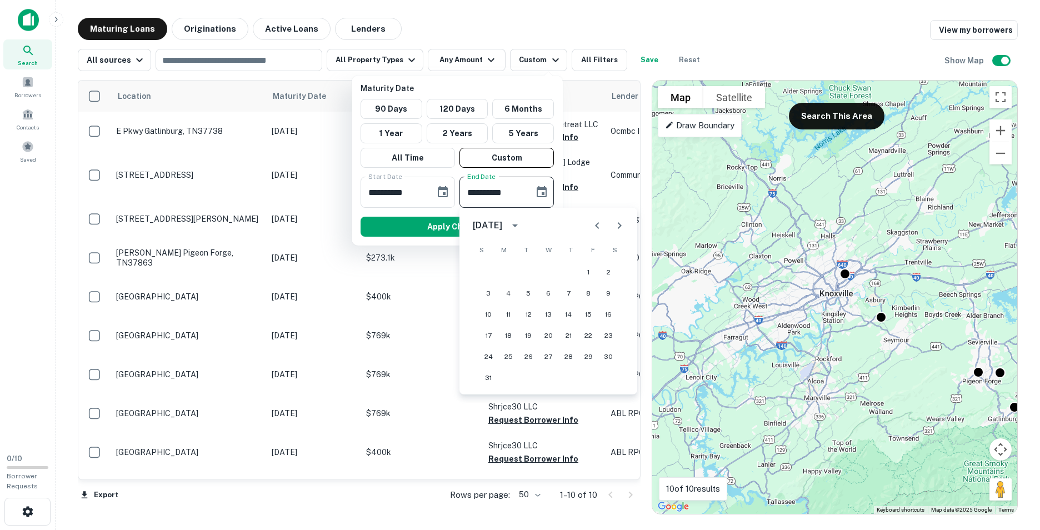
click at [616, 227] on icon "Next month" at bounding box center [619, 225] width 13 height 13
click at [590, 360] on button "31" at bounding box center [588, 357] width 20 height 20
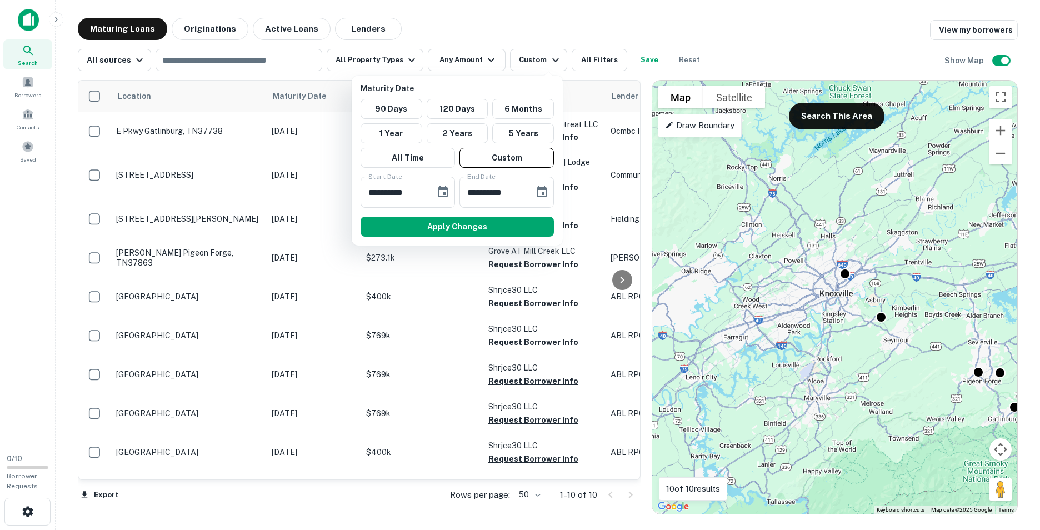
type input "**********"
click at [413, 221] on button "Apply Changes" at bounding box center [456, 227] width 193 height 20
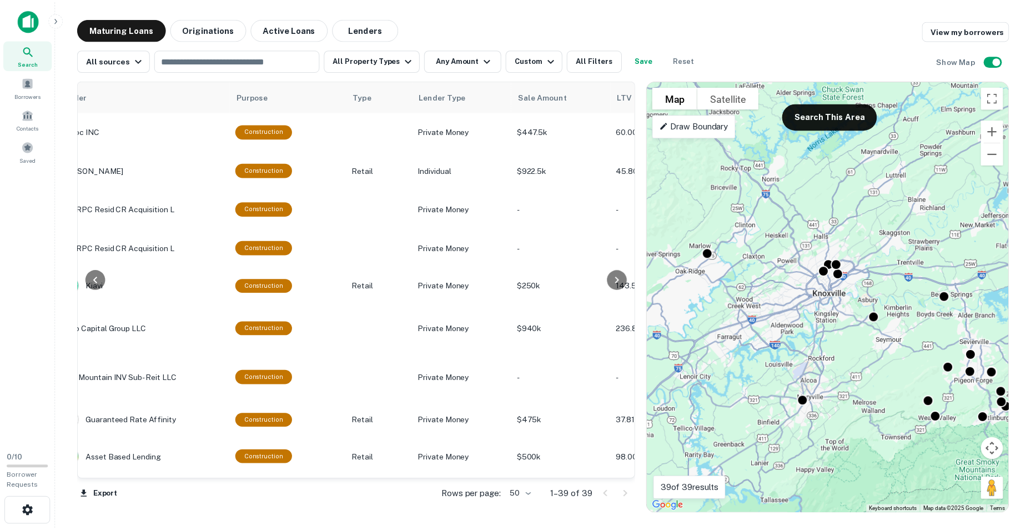
scroll to position [0, 701]
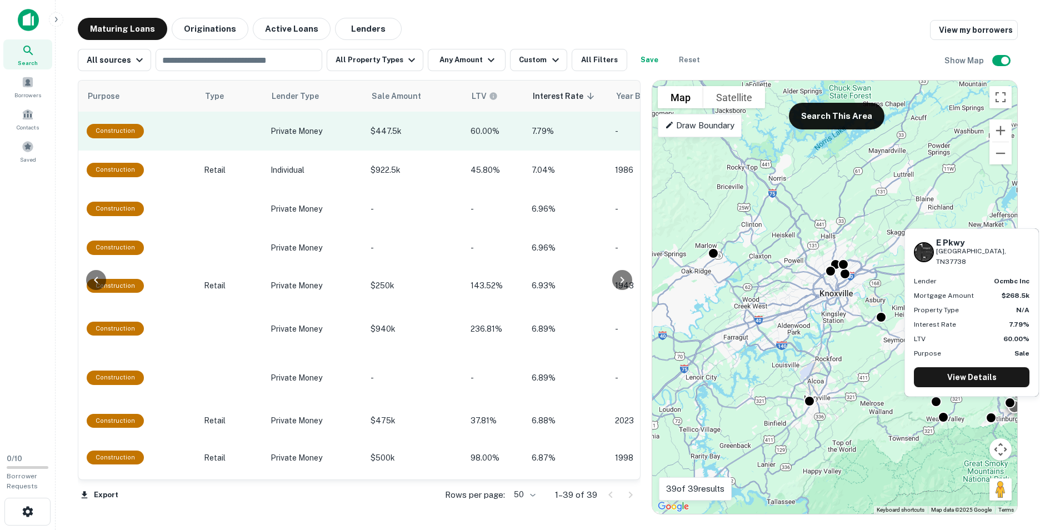
click at [595, 132] on p "7.79%" at bounding box center [567, 131] width 72 height 12
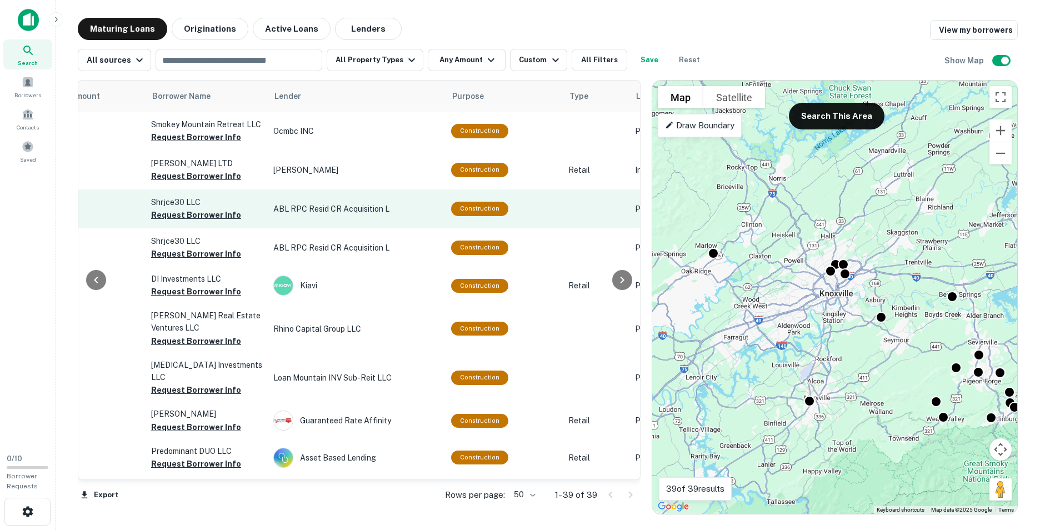
scroll to position [0, 331]
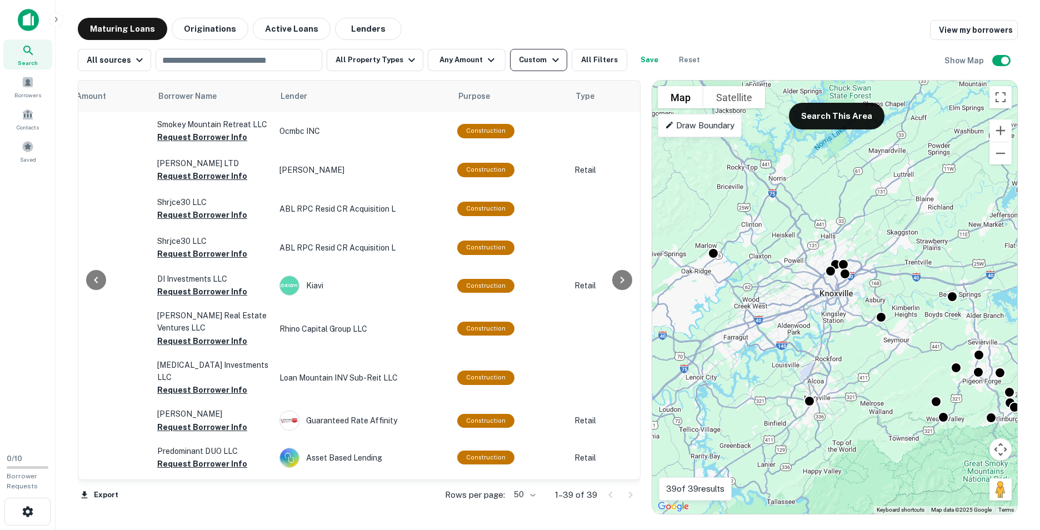
click at [524, 63] on div "Custom" at bounding box center [540, 59] width 43 height 13
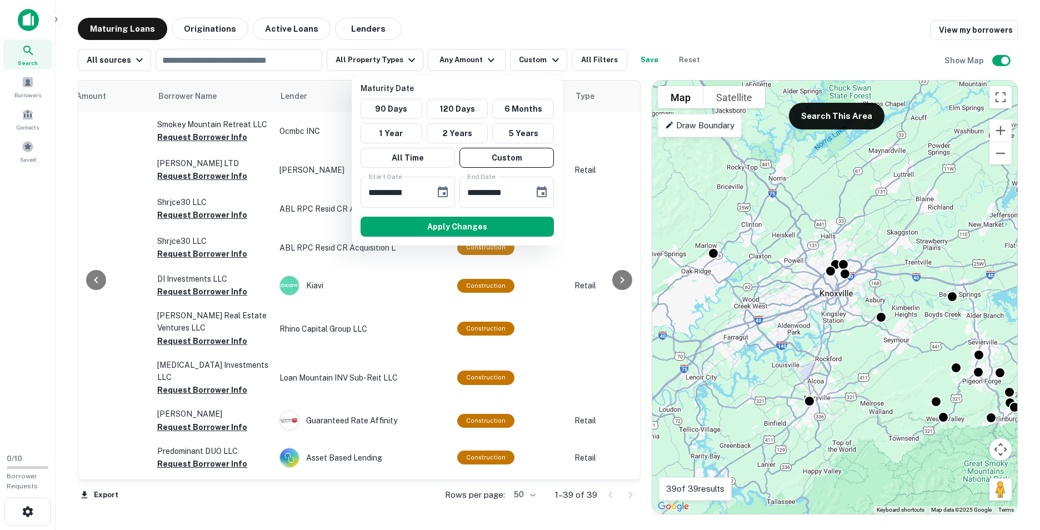
click at [465, 58] on div at bounding box center [520, 265] width 1040 height 530
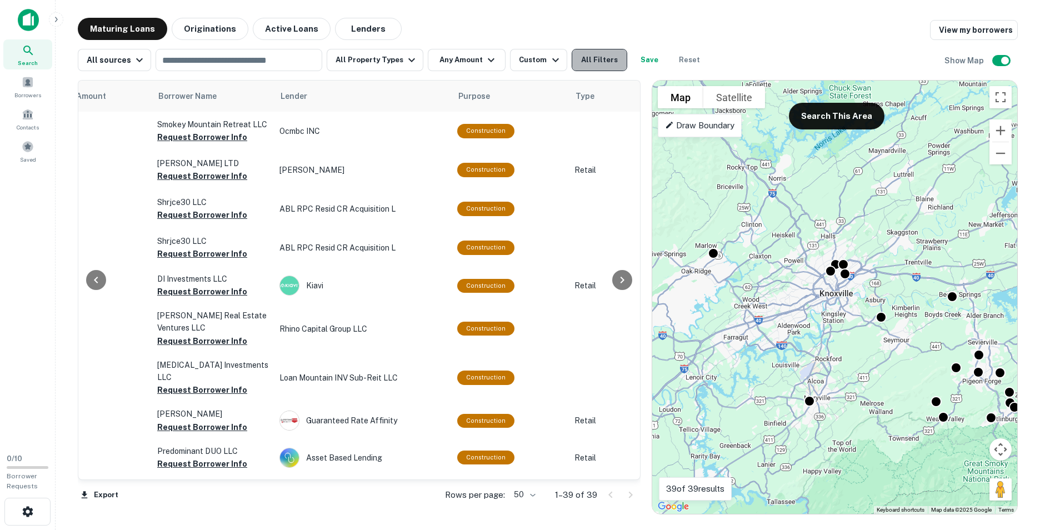
click at [599, 55] on button "All Filters" at bounding box center [599, 60] width 56 height 22
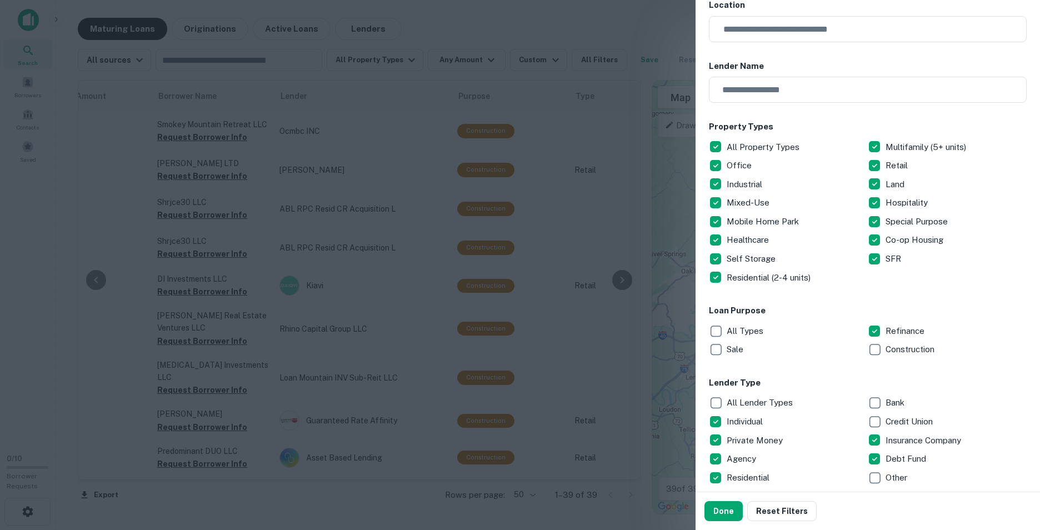
scroll to position [111, 0]
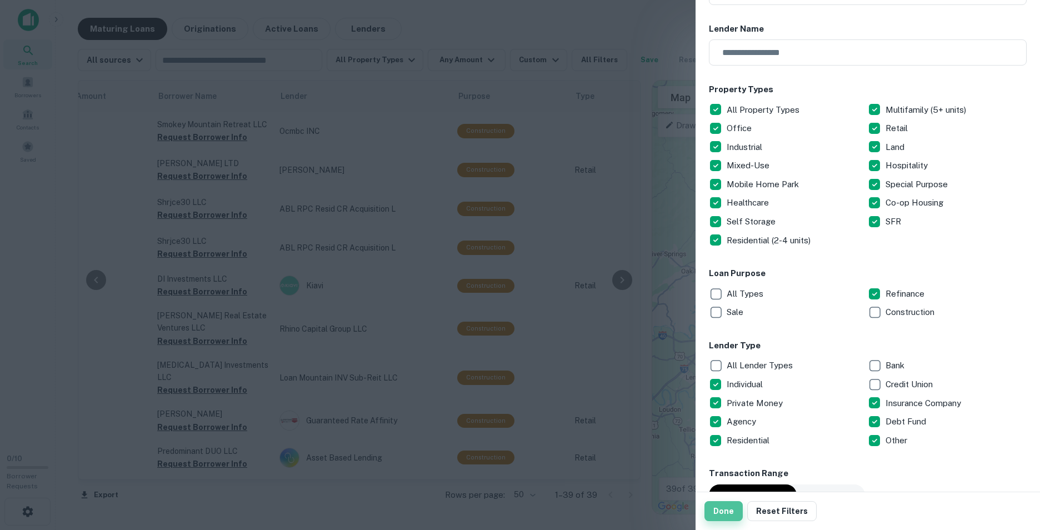
click at [730, 512] on button "Done" at bounding box center [723, 511] width 38 height 20
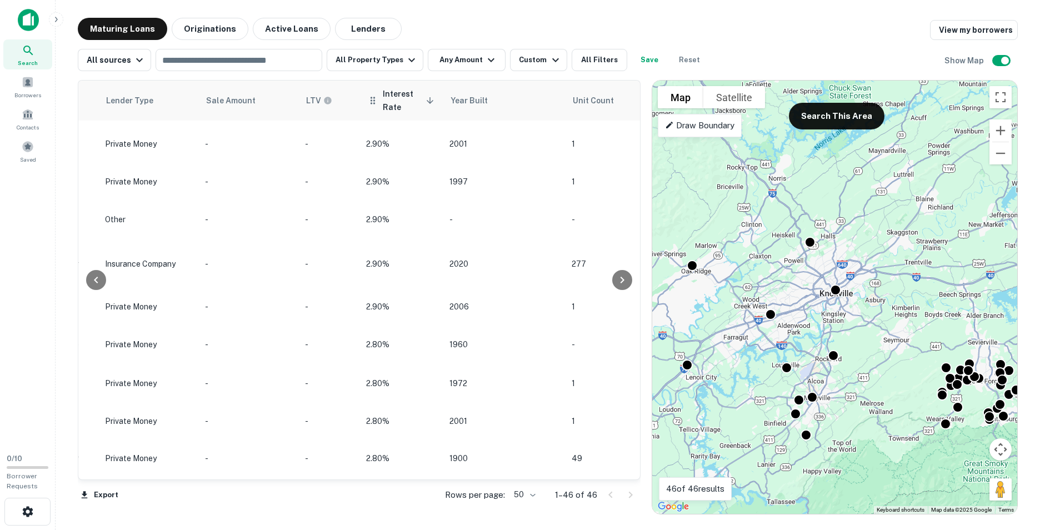
scroll to position [453, 860]
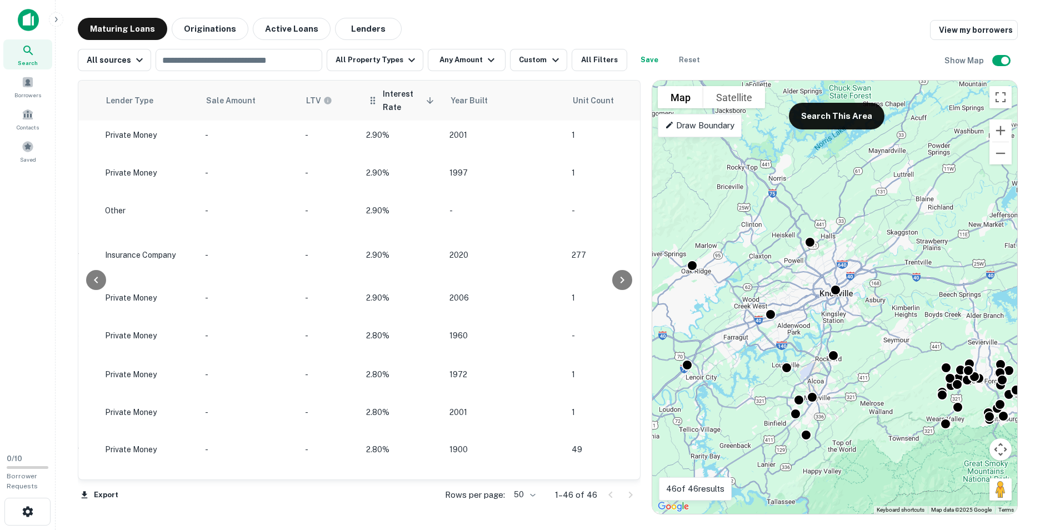
click at [425, 97] on icon at bounding box center [430, 101] width 10 height 10
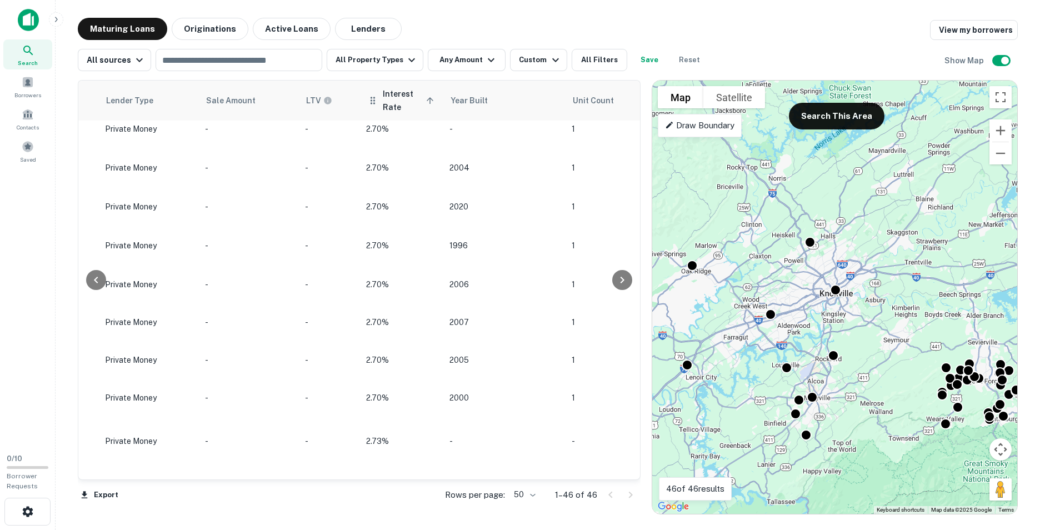
click at [405, 113] on span "Interest Rate sorted ascending" at bounding box center [410, 100] width 54 height 27
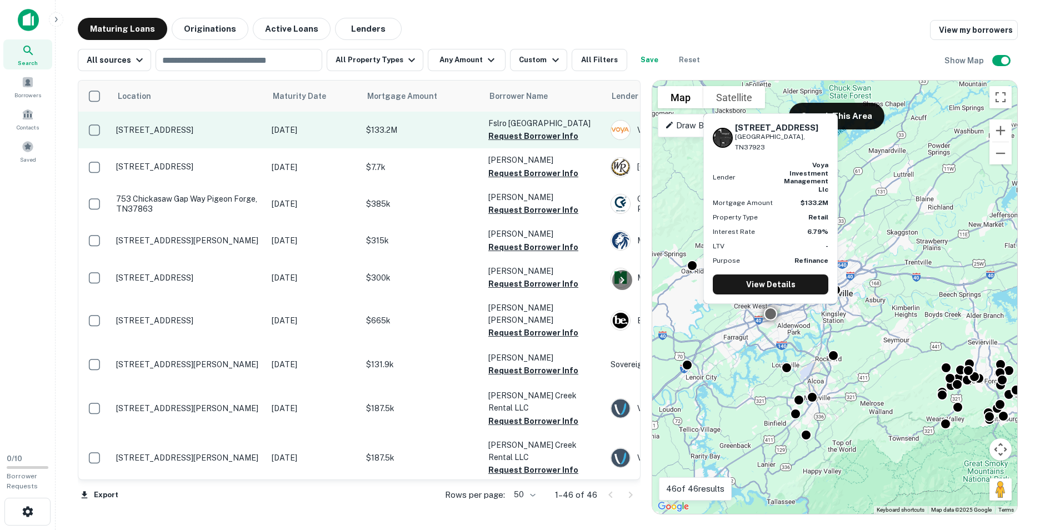
click at [185, 133] on p "[STREET_ADDRESS]" at bounding box center [188, 130] width 144 height 10
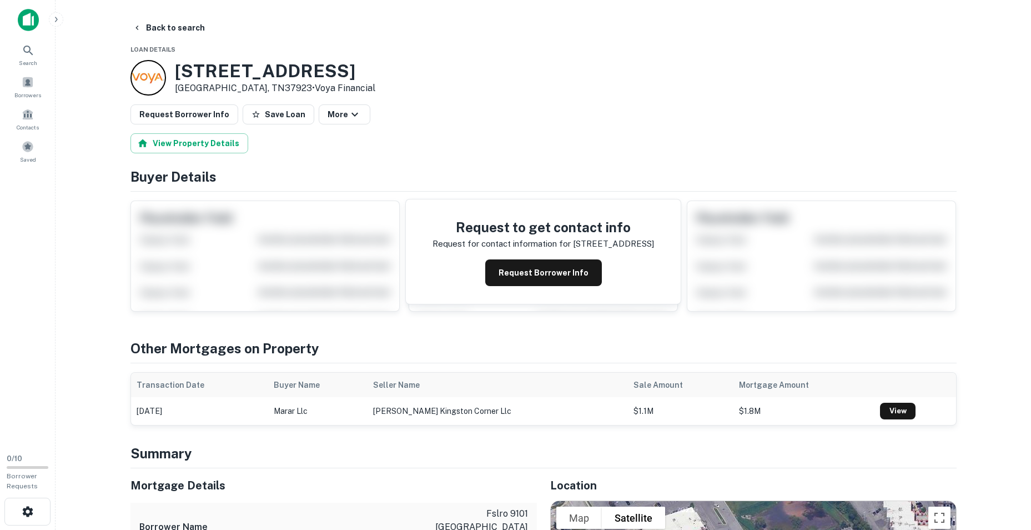
drag, startPoint x: 355, startPoint y: 68, endPoint x: 177, endPoint y: 59, distance: 179.0
copy h3 "[STREET_ADDRESS]"
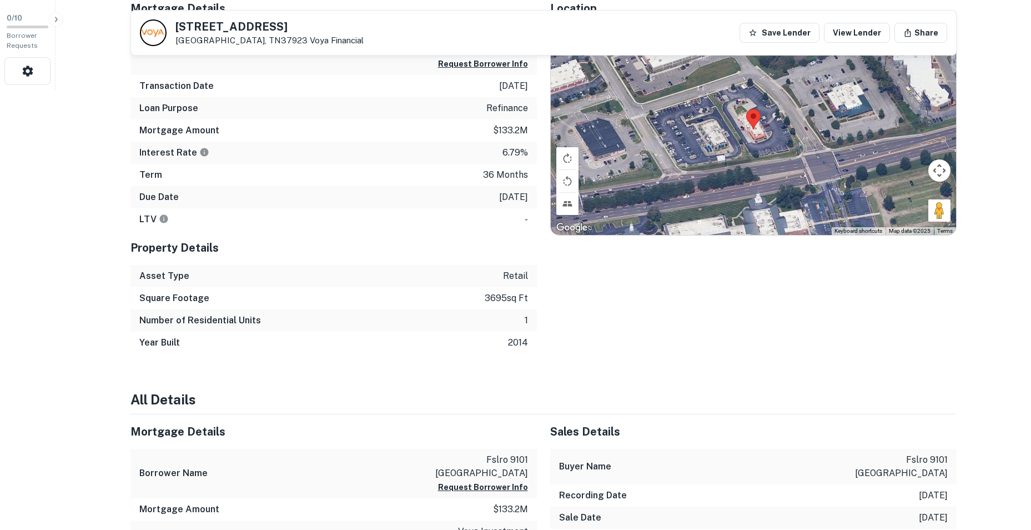
scroll to position [214, 0]
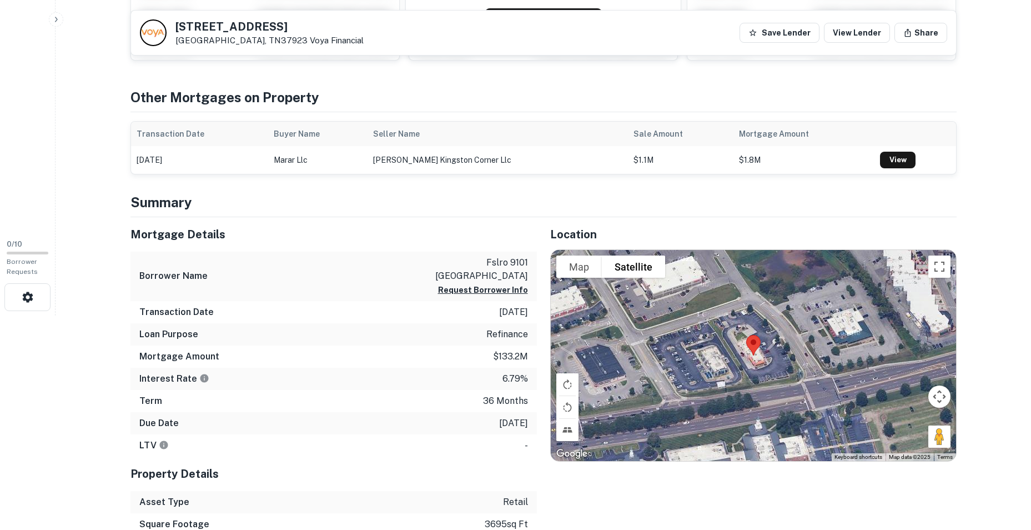
drag, startPoint x: 526, startPoint y: 277, endPoint x: 445, endPoint y: 259, distance: 83.0
click at [445, 259] on p "fslro 9101 [GEOGRAPHIC_DATA]" at bounding box center [478, 269] width 100 height 27
copy p "fslro 9101 [GEOGRAPHIC_DATA]"
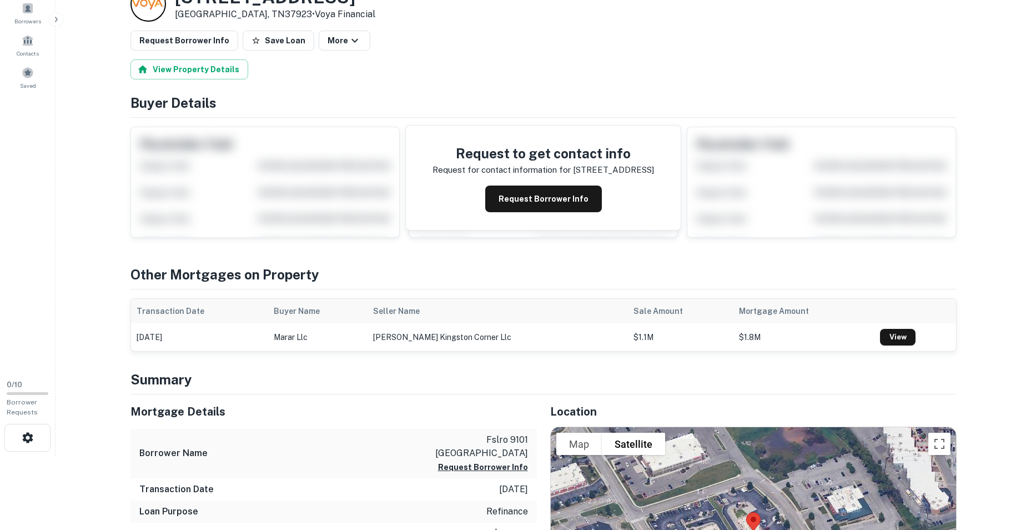
scroll to position [0, 0]
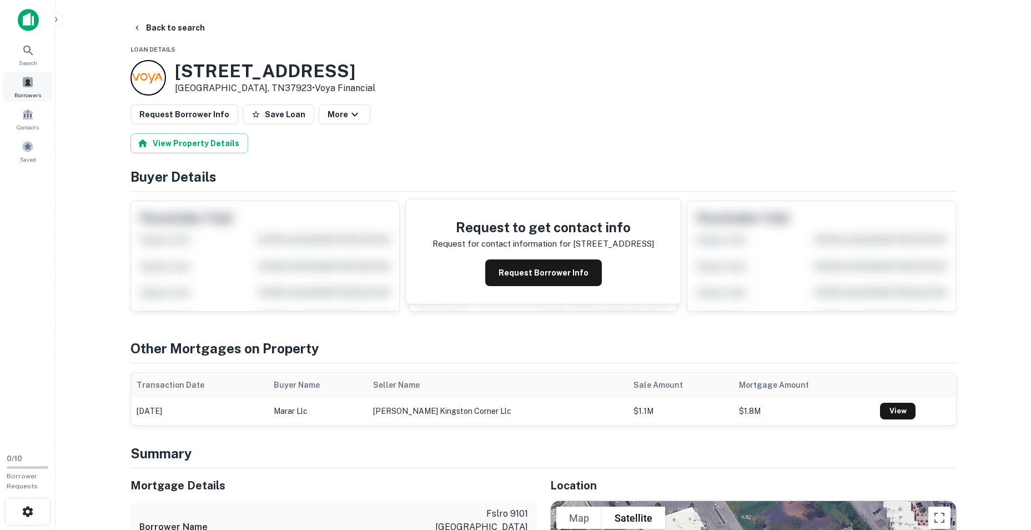
click at [27, 94] on span "Borrowers" at bounding box center [27, 95] width 27 height 9
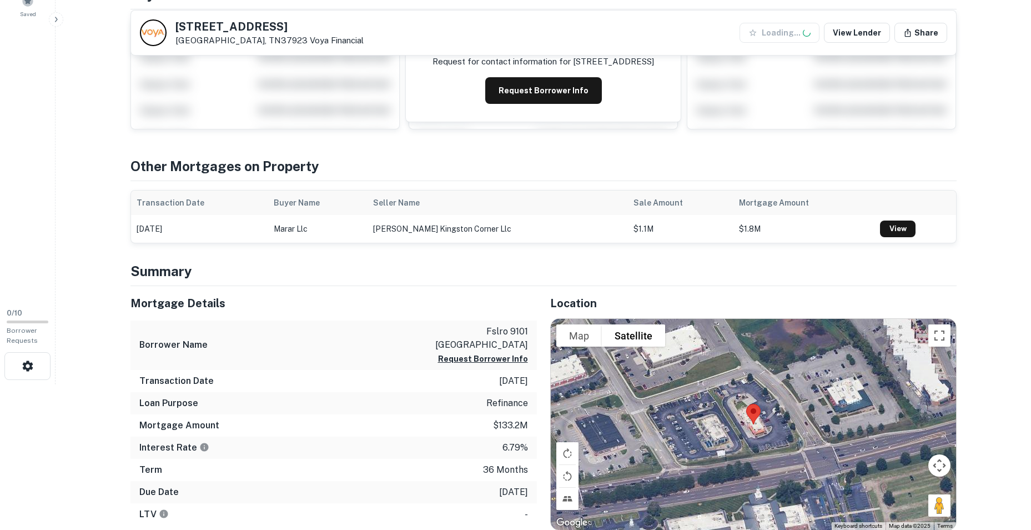
scroll to position [167, 0]
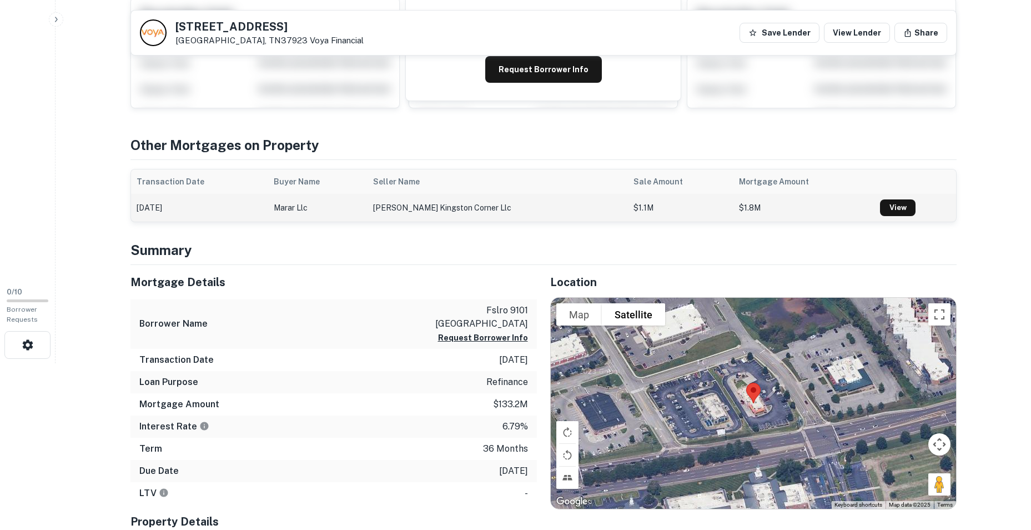
drag, startPoint x: 322, startPoint y: 207, endPoint x: 273, endPoint y: 207, distance: 48.3
click at [273, 207] on tr "04/16/2014 marar llc horne kingston corner llc $1.1M $1.8M View" at bounding box center [543, 208] width 825 height 28
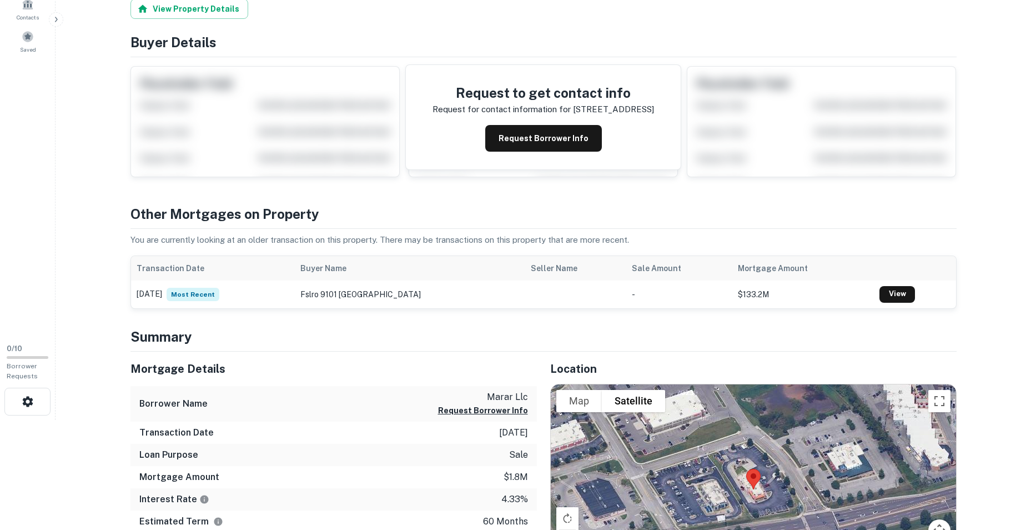
scroll to position [111, 0]
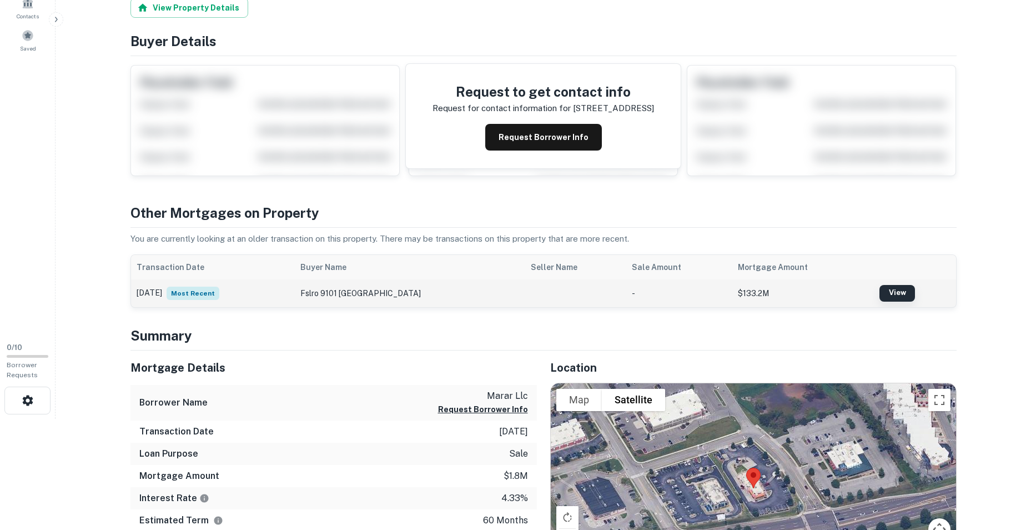
click at [893, 291] on link "View" at bounding box center [898, 293] width 36 height 17
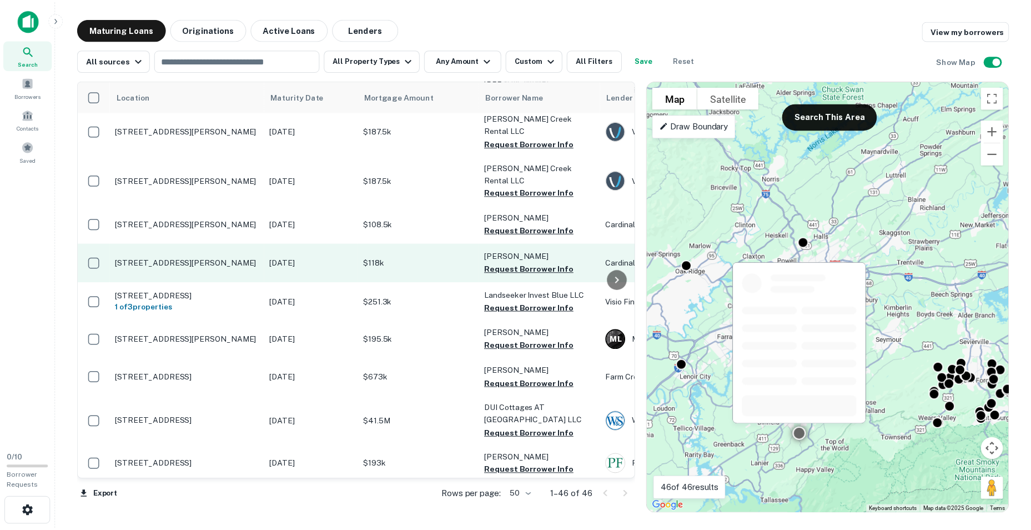
scroll to position [333, 0]
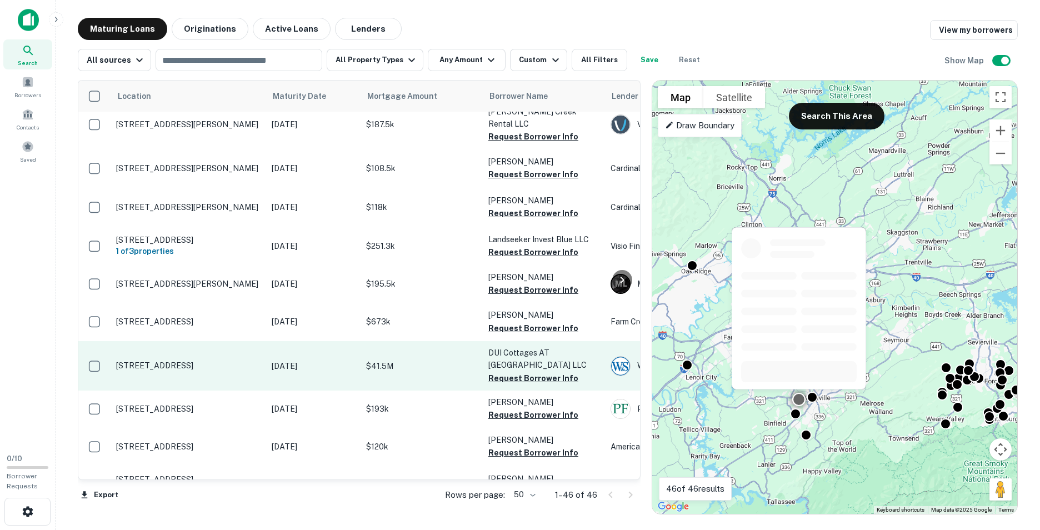
click at [442, 360] on p "$41.5M" at bounding box center [421, 366] width 111 height 12
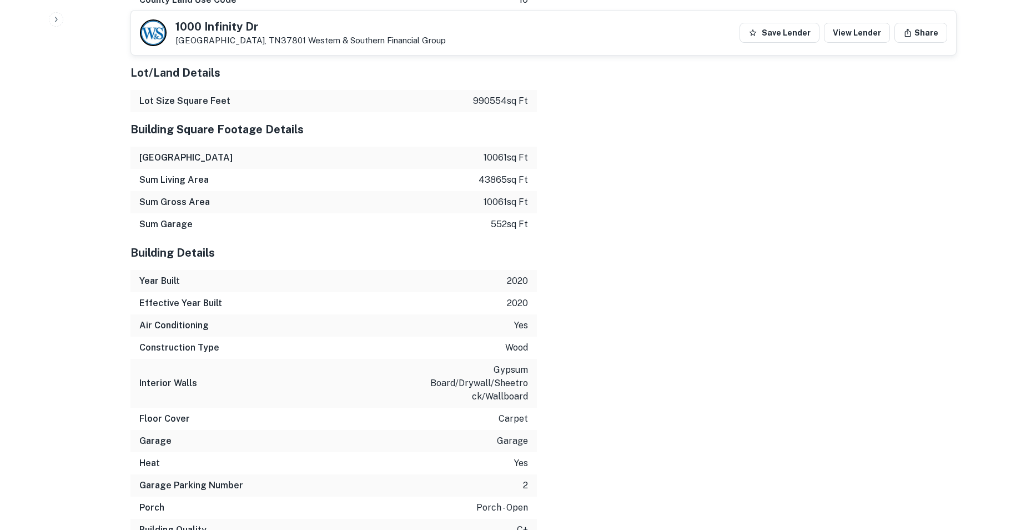
scroll to position [1645, 0]
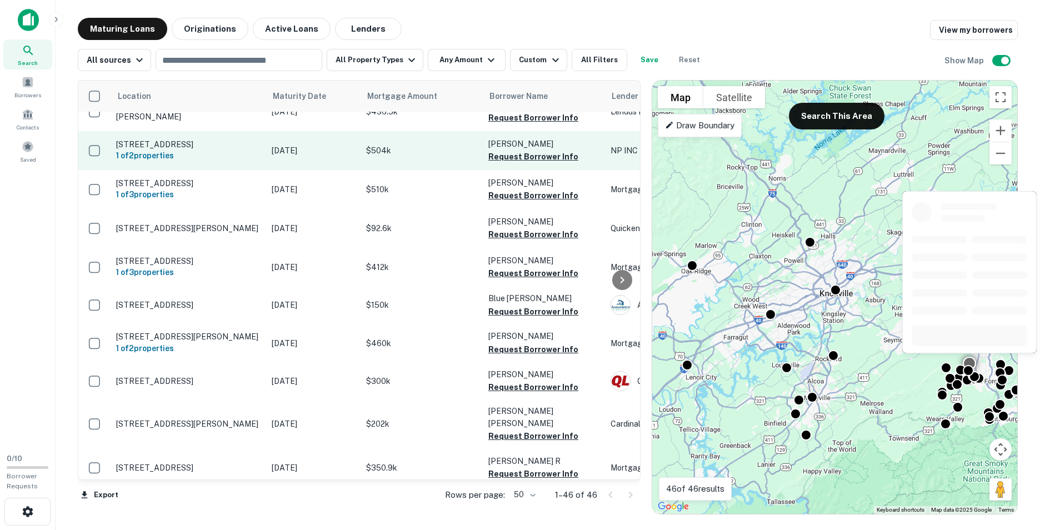
scroll to position [1451, 0]
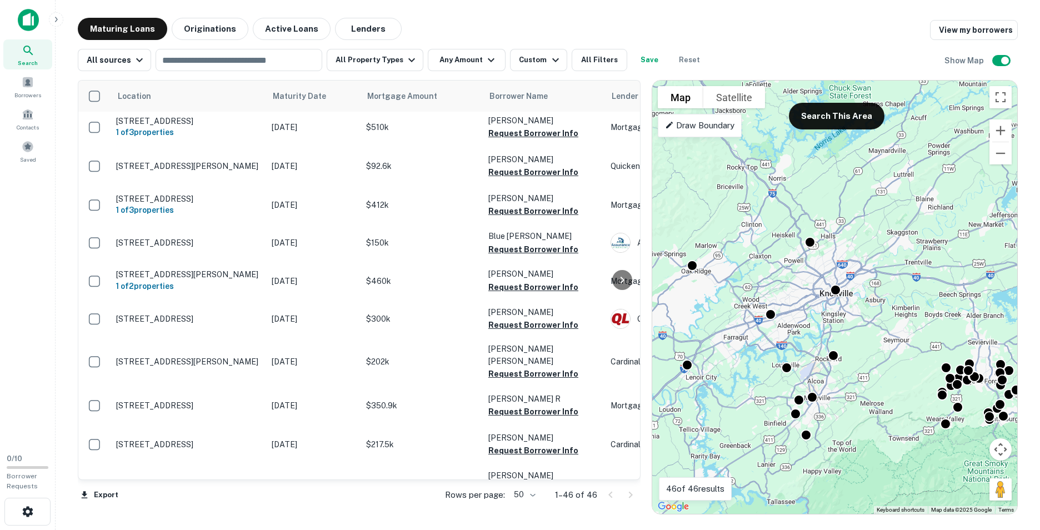
click at [630, 493] on div at bounding box center [620, 495] width 38 height 18
